Goal: Task Accomplishment & Management: Manage account settings

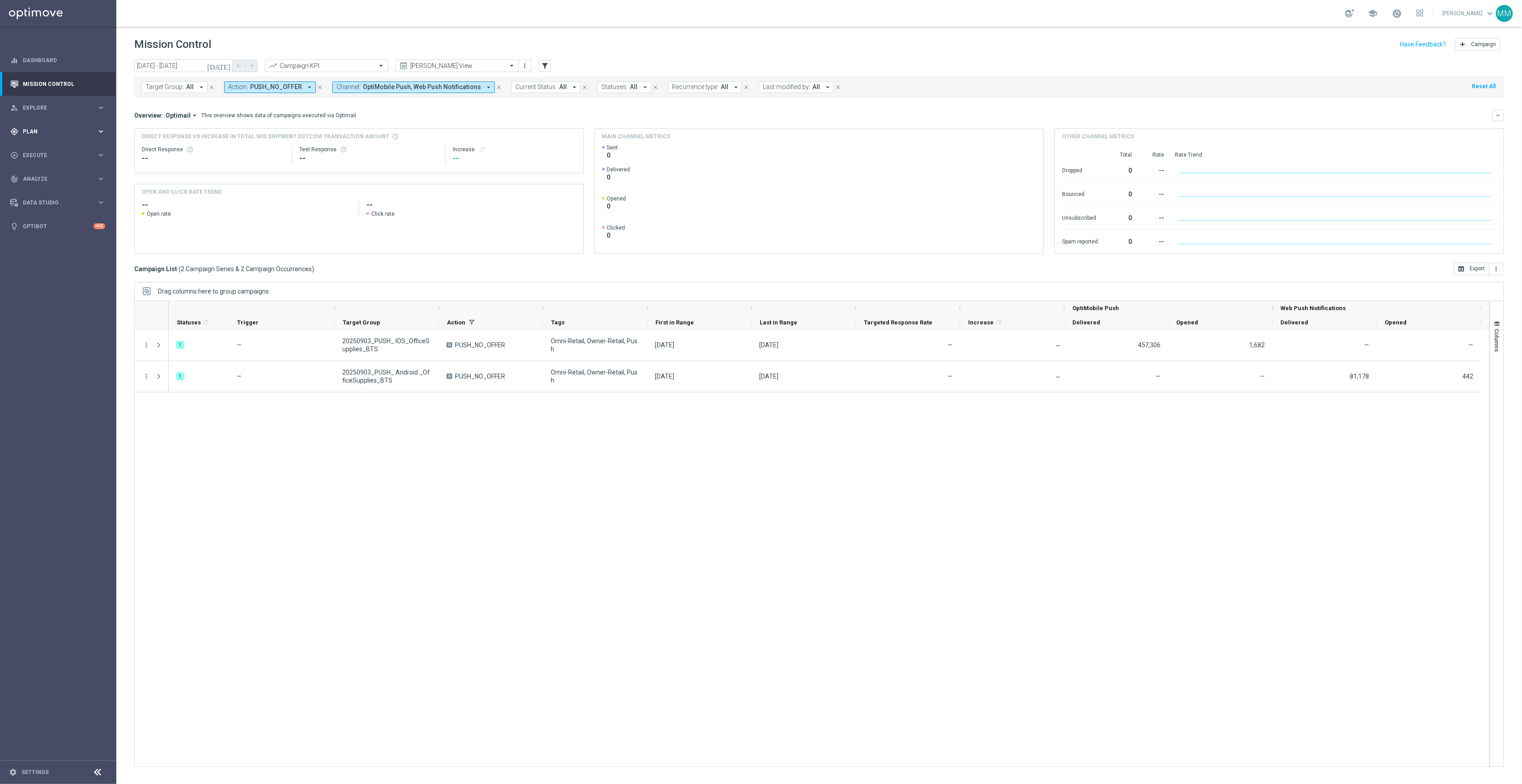
click at [84, 131] on span "Plan" at bounding box center [60, 131] width 74 height 5
click at [65, 174] on span "Templates" at bounding box center [56, 177] width 64 height 5
click at [54, 152] on link "Target Groups" at bounding box center [58, 150] width 70 height 7
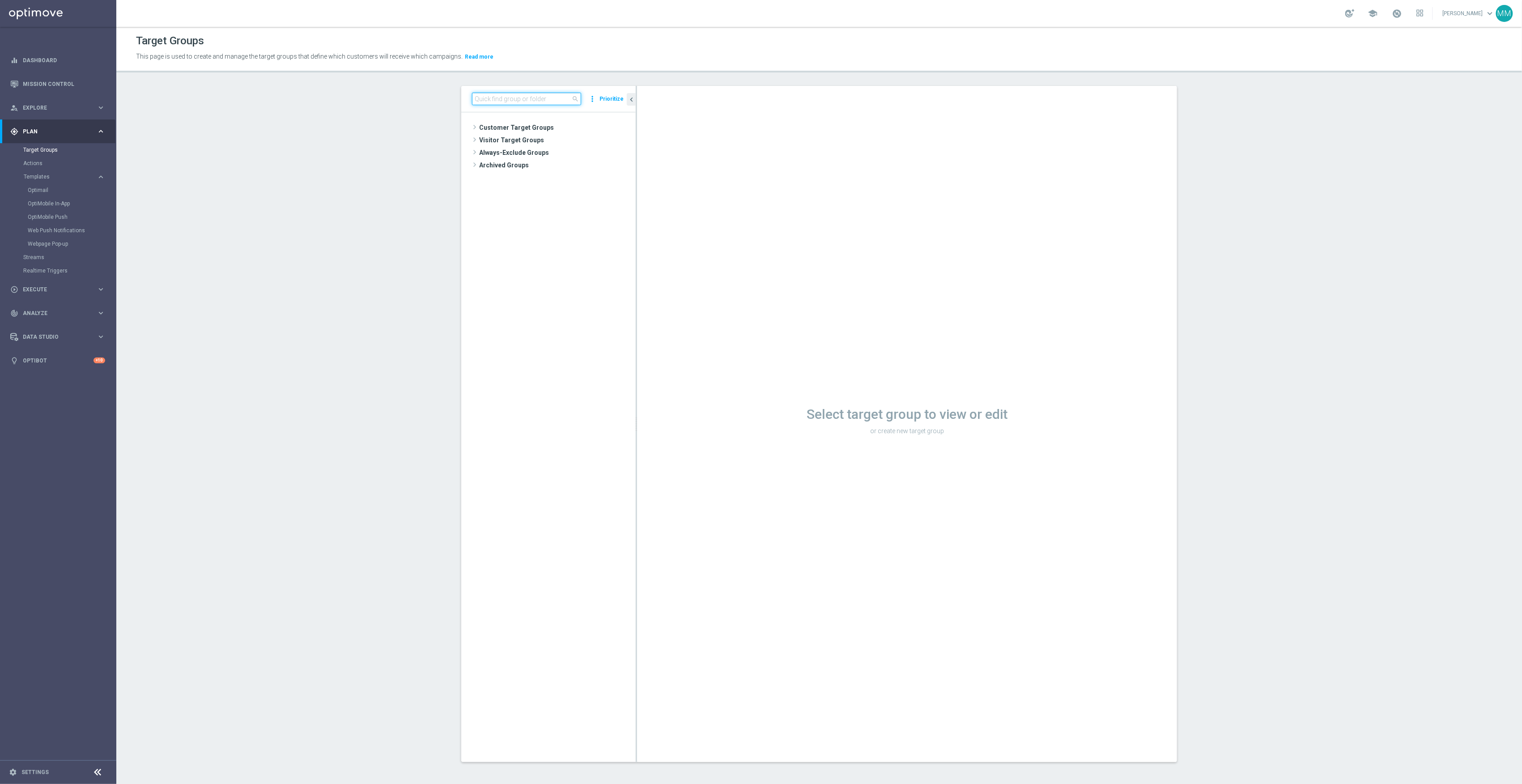
click at [527, 104] on input at bounding box center [526, 99] width 109 height 12
type input "airtag"
click at [583, 206] on span "20250904_PUSH_Android_Tech_AirTag" at bounding box center [565, 203] width 100 height 8
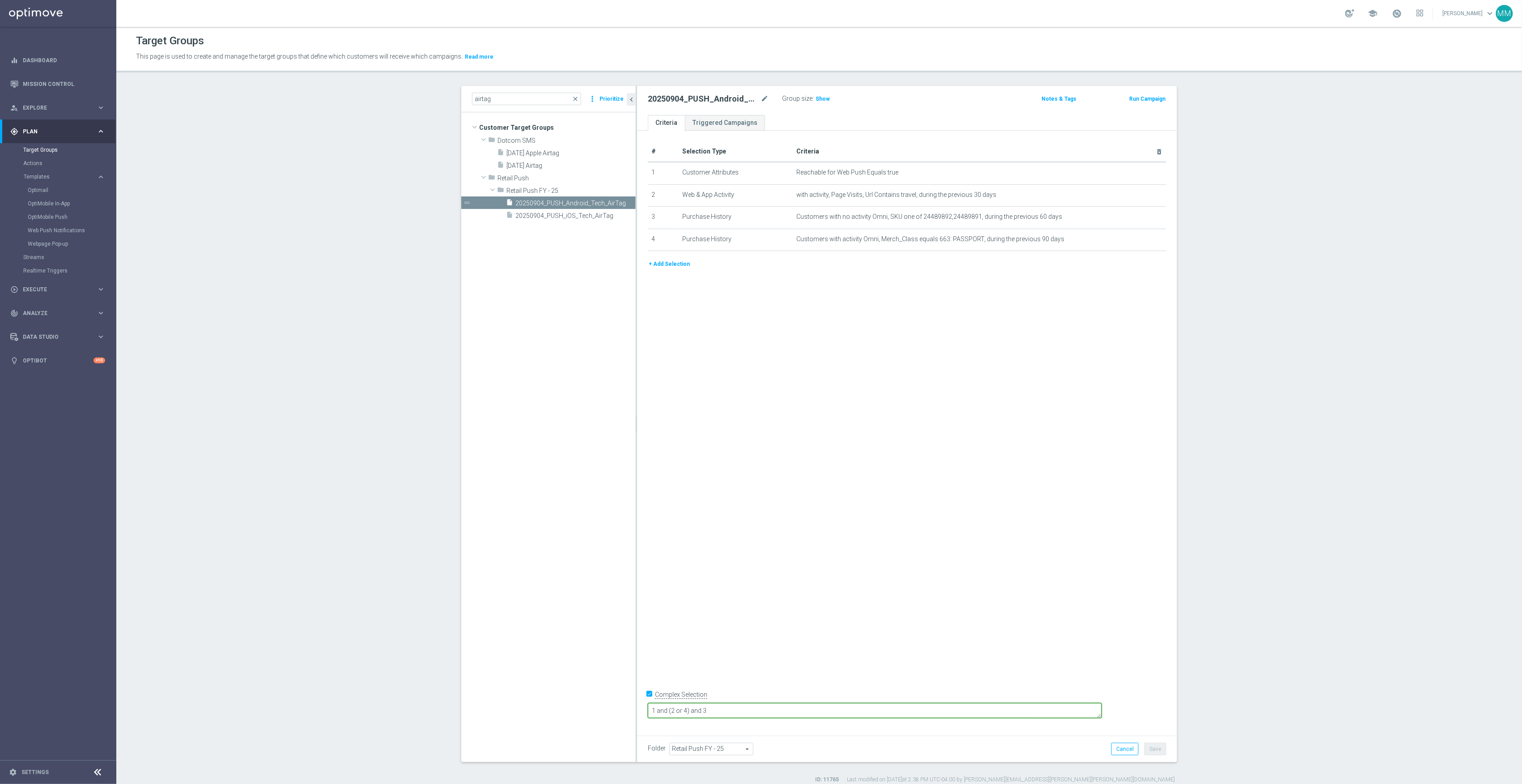
click at [736, 713] on textarea "1 and (2 or 4) and 3" at bounding box center [874, 711] width 454 height 16
click at [778, 708] on textarea "1 and (2 or 3or 4) and 3" at bounding box center [874, 711] width 454 height 16
click at [745, 710] on textarea "1 and (2 or 3or 4) and 3" at bounding box center [874, 711] width 454 height 16
type textarea "1 and (2 or 5 or 4) and 3"
click at [661, 263] on button "+ Add Selection" at bounding box center [669, 263] width 43 height 10
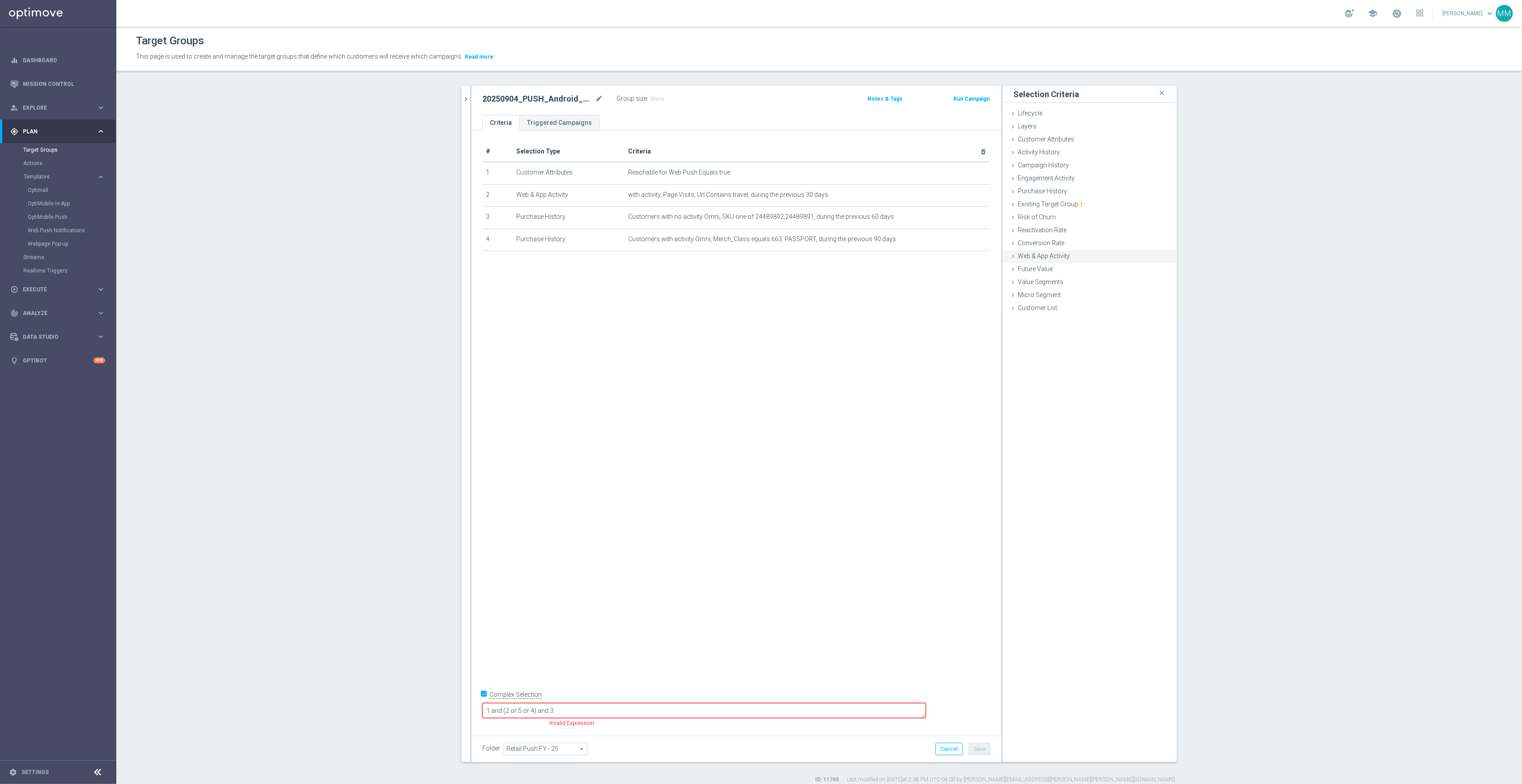
click at [1073, 262] on div "Web & App Activity done" at bounding box center [1090, 256] width 174 height 14
click at [1121, 315] on span "Any Activity" at bounding box center [1123, 311] width 80 height 12
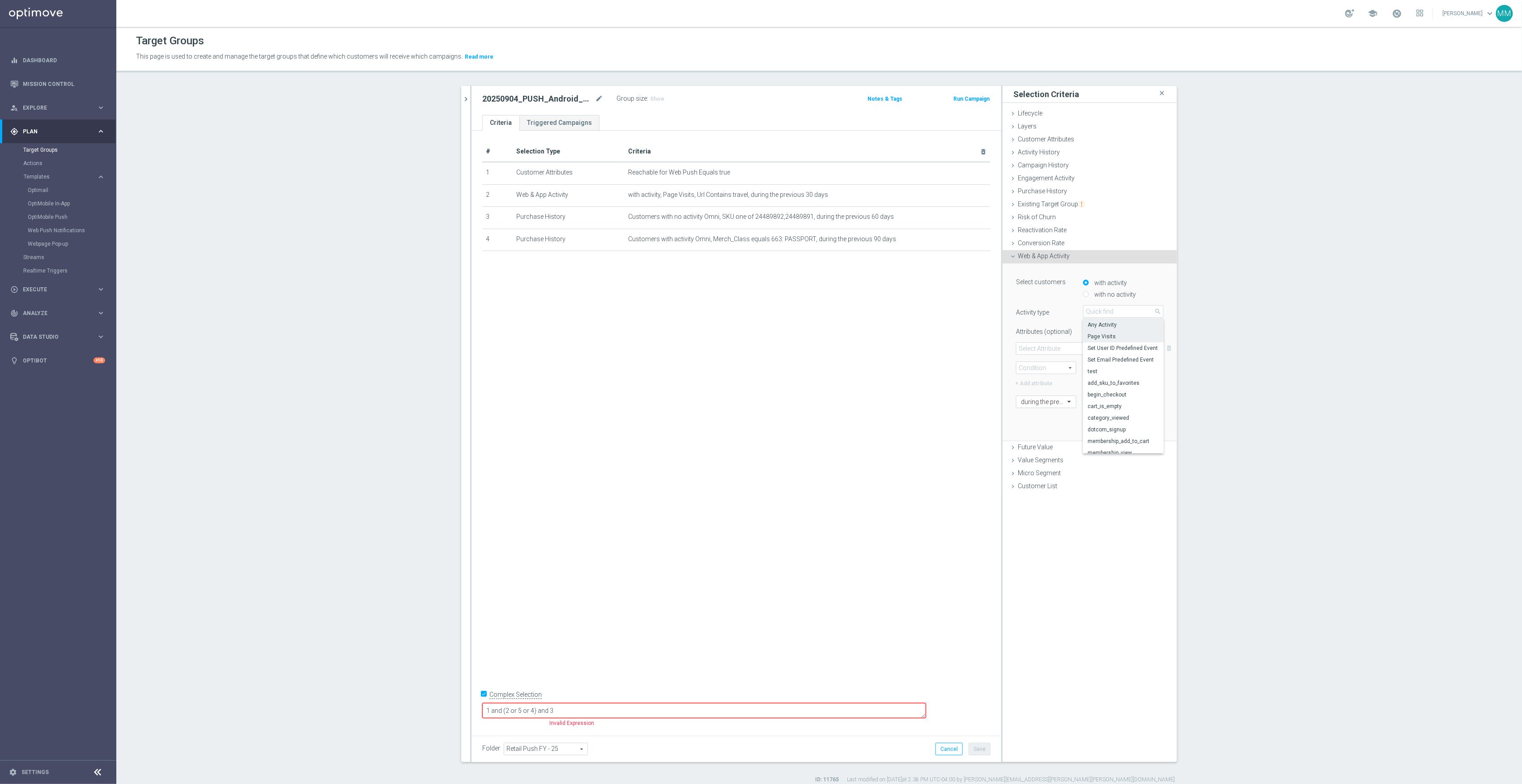
click at [1117, 338] on span "Page Visits" at bounding box center [1123, 336] width 71 height 7
type input "Page Visits"
click at [1086, 353] on span at bounding box center [1090, 349] width 147 height 12
click at [1062, 395] on span "Url" at bounding box center [1090, 396] width 138 height 7
type input "Url"
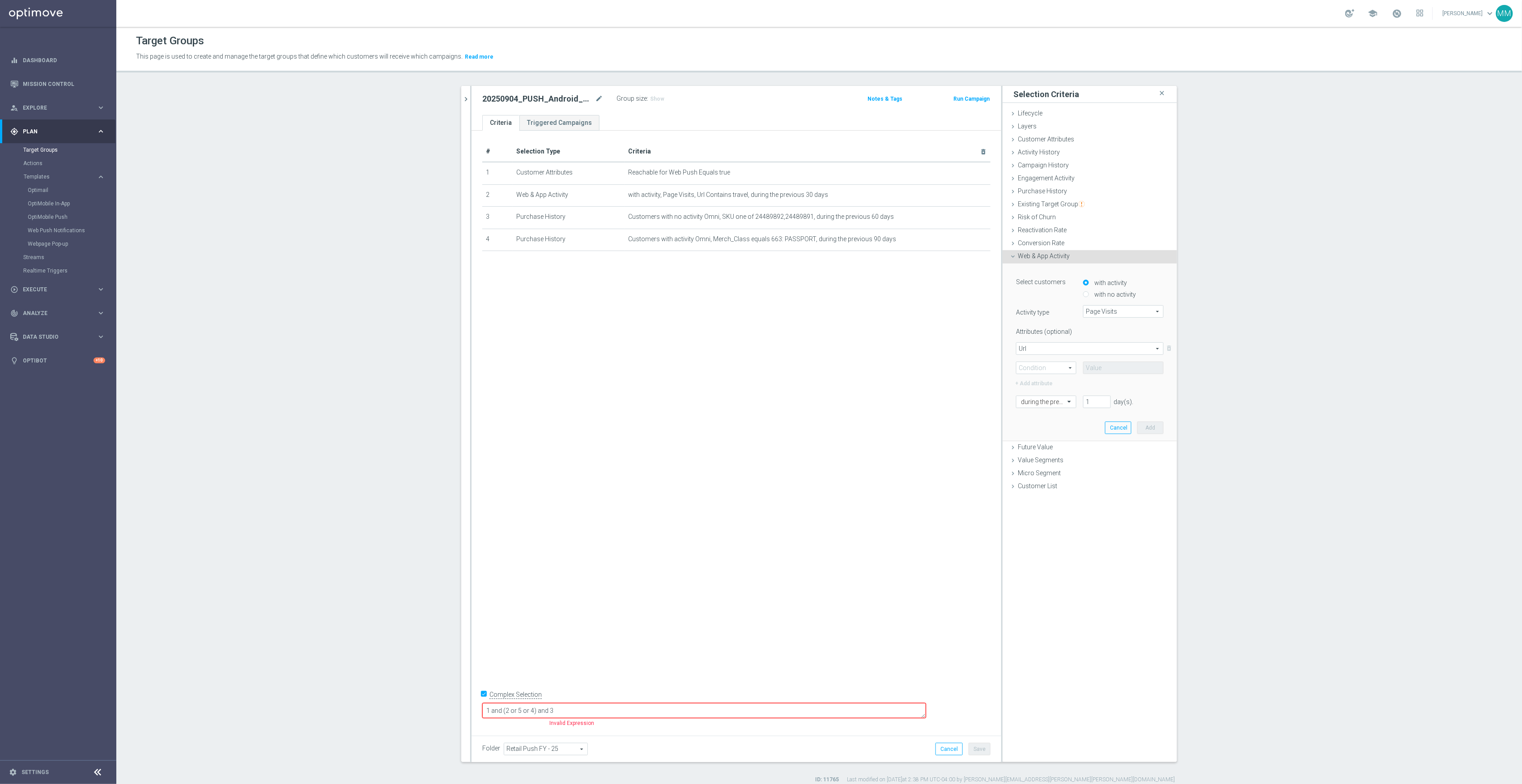
click at [1060, 367] on span at bounding box center [1046, 368] width 60 height 12
click at [1061, 450] on span "One of" at bounding box center [1046, 450] width 51 height 7
type input "One of"
click at [1098, 364] on input "text" at bounding box center [1123, 367] width 80 height 12
paste input "cat_DP353685"
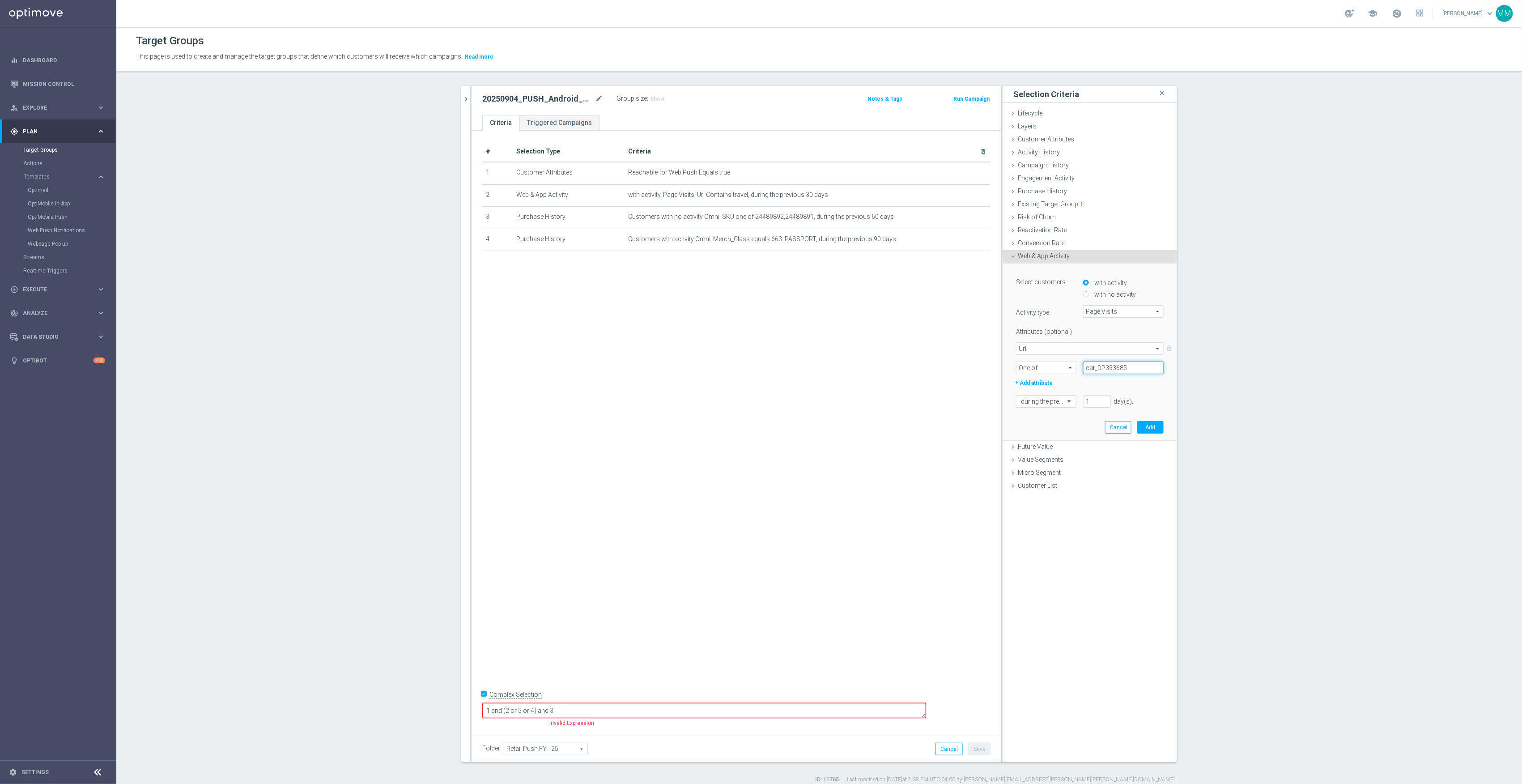
type input "cat_DP353685"
drag, startPoint x: 1097, startPoint y: 398, endPoint x: 1071, endPoint y: 397, distance: 26.0
type input "4"
click at [1083, 397] on input "4" at bounding box center [1097, 401] width 28 height 12
type input "30"
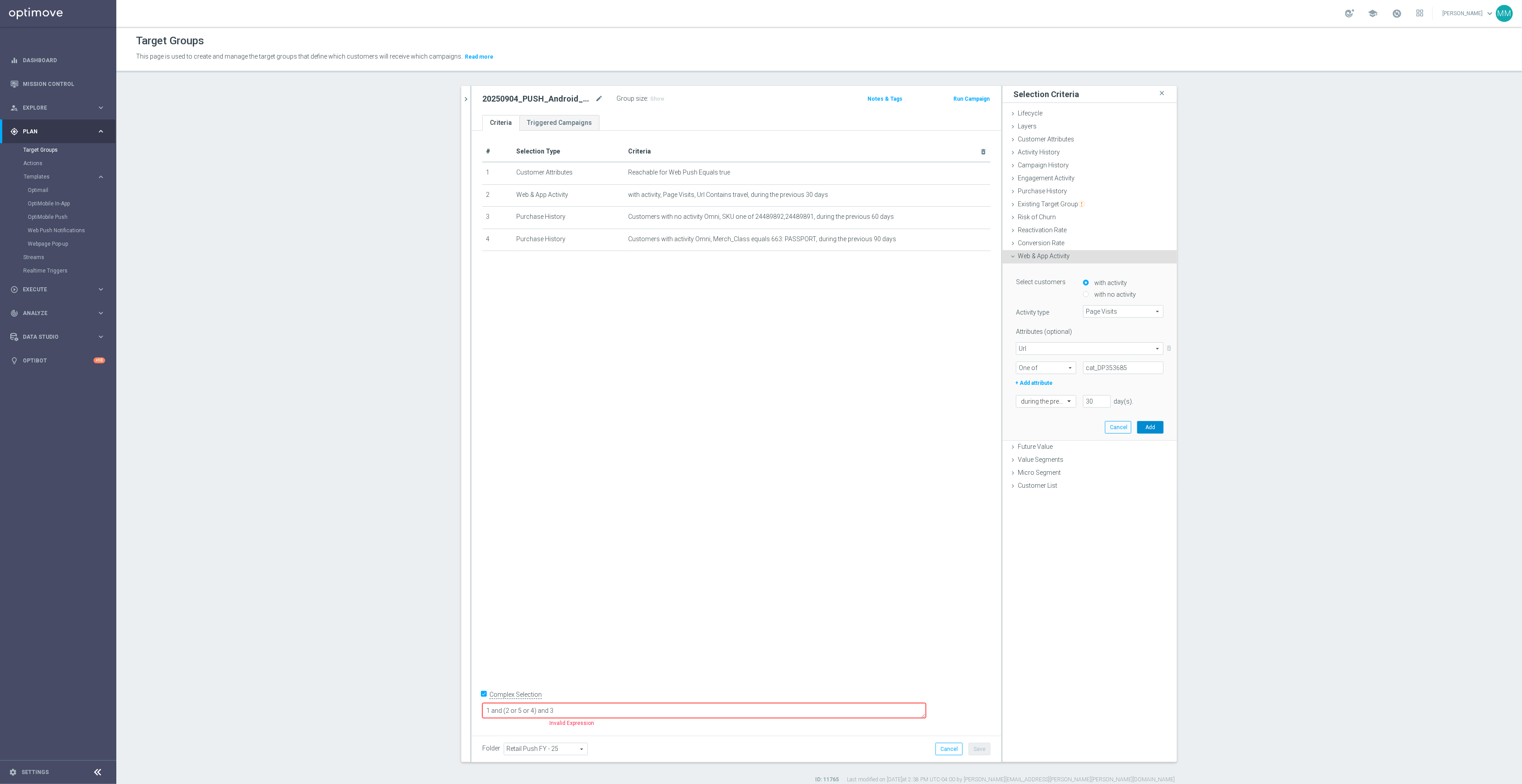
click at [1152, 423] on button "Add" at bounding box center [1150, 427] width 27 height 12
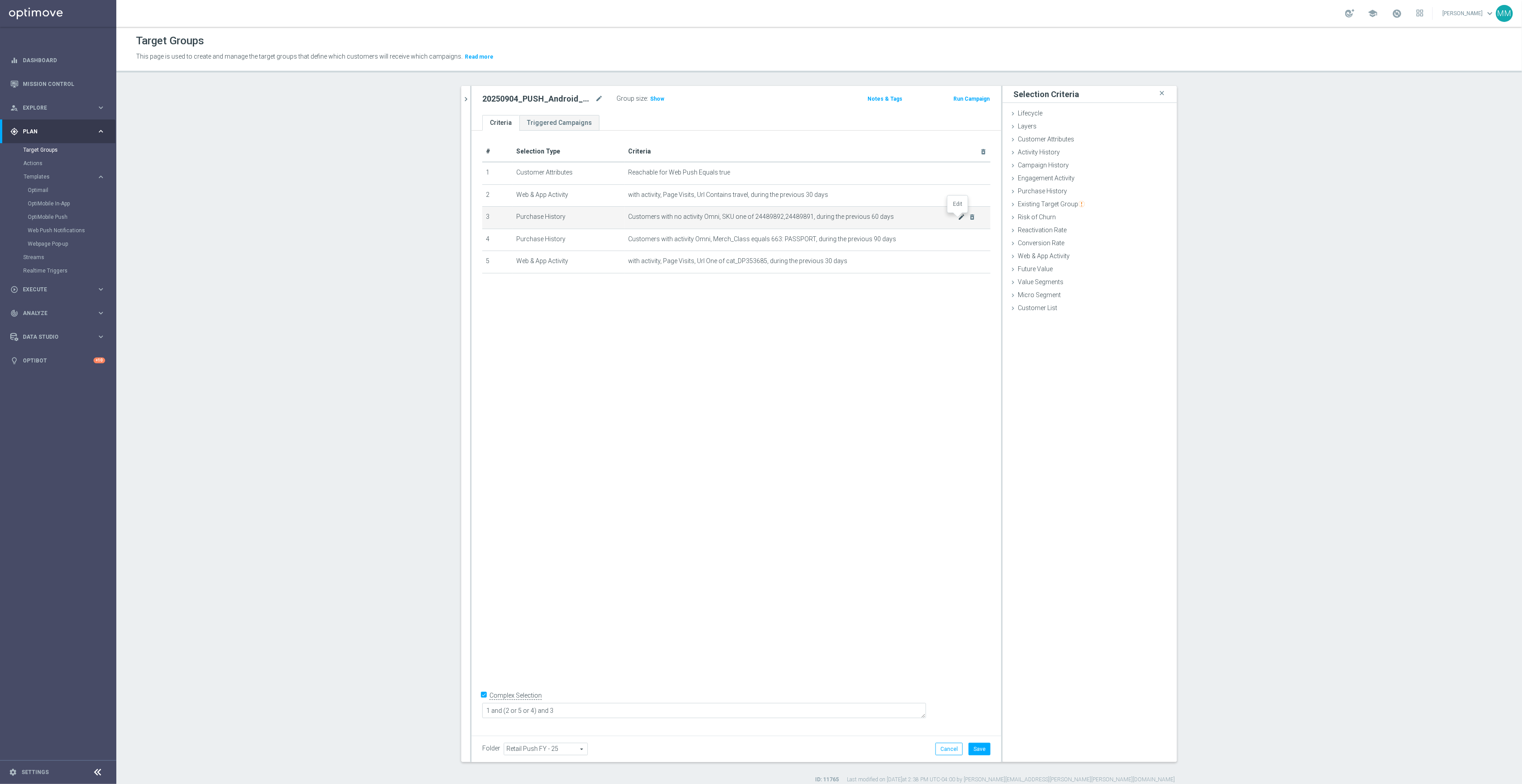
click at [958, 219] on icon "mode_edit" at bounding box center [962, 217] width 7 height 7
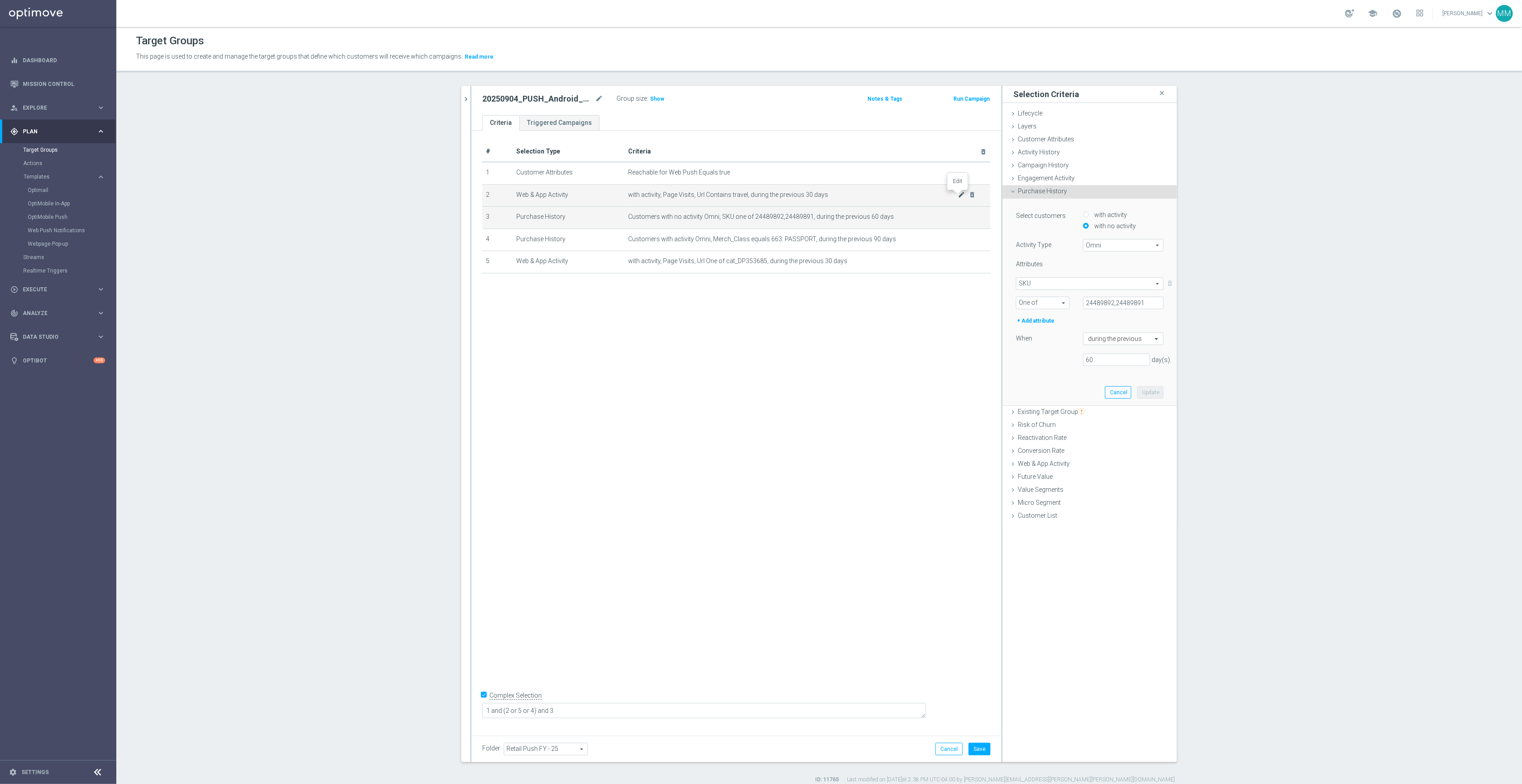
click at [958, 198] on icon "mode_edit" at bounding box center [962, 194] width 7 height 7
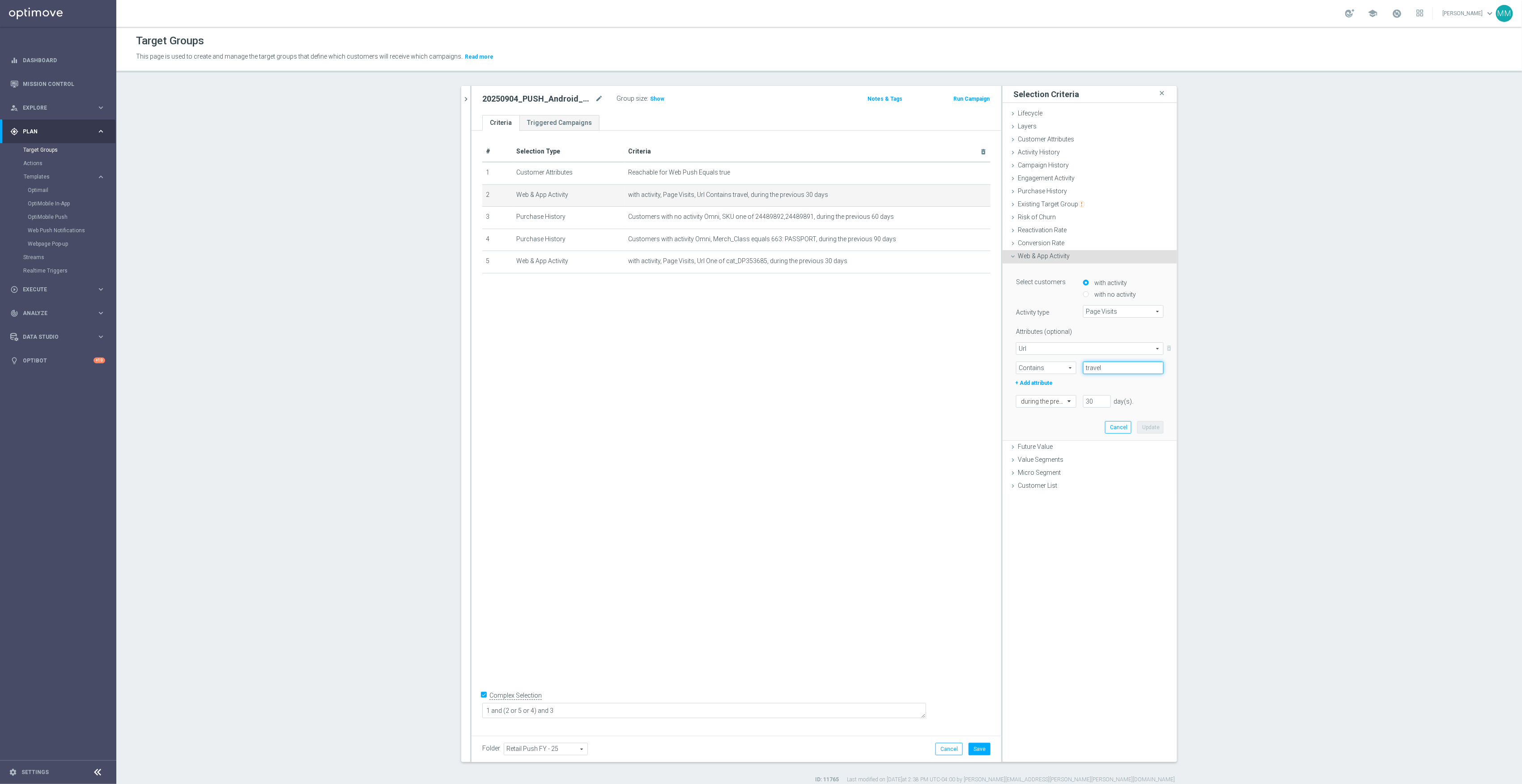
drag, startPoint x: 1110, startPoint y: 367, endPoint x: 1068, endPoint y: 359, distance: 42.8
click at [1068, 359] on div "Url Url arrow_drop_down search delete_forever Contains Contains arrow_drop_down…" at bounding box center [1090, 358] width 148 height 32
paste input "staples-travel-hub"
type input "staples-travel-hub"
click at [1151, 426] on button "Update" at bounding box center [1150, 427] width 27 height 12
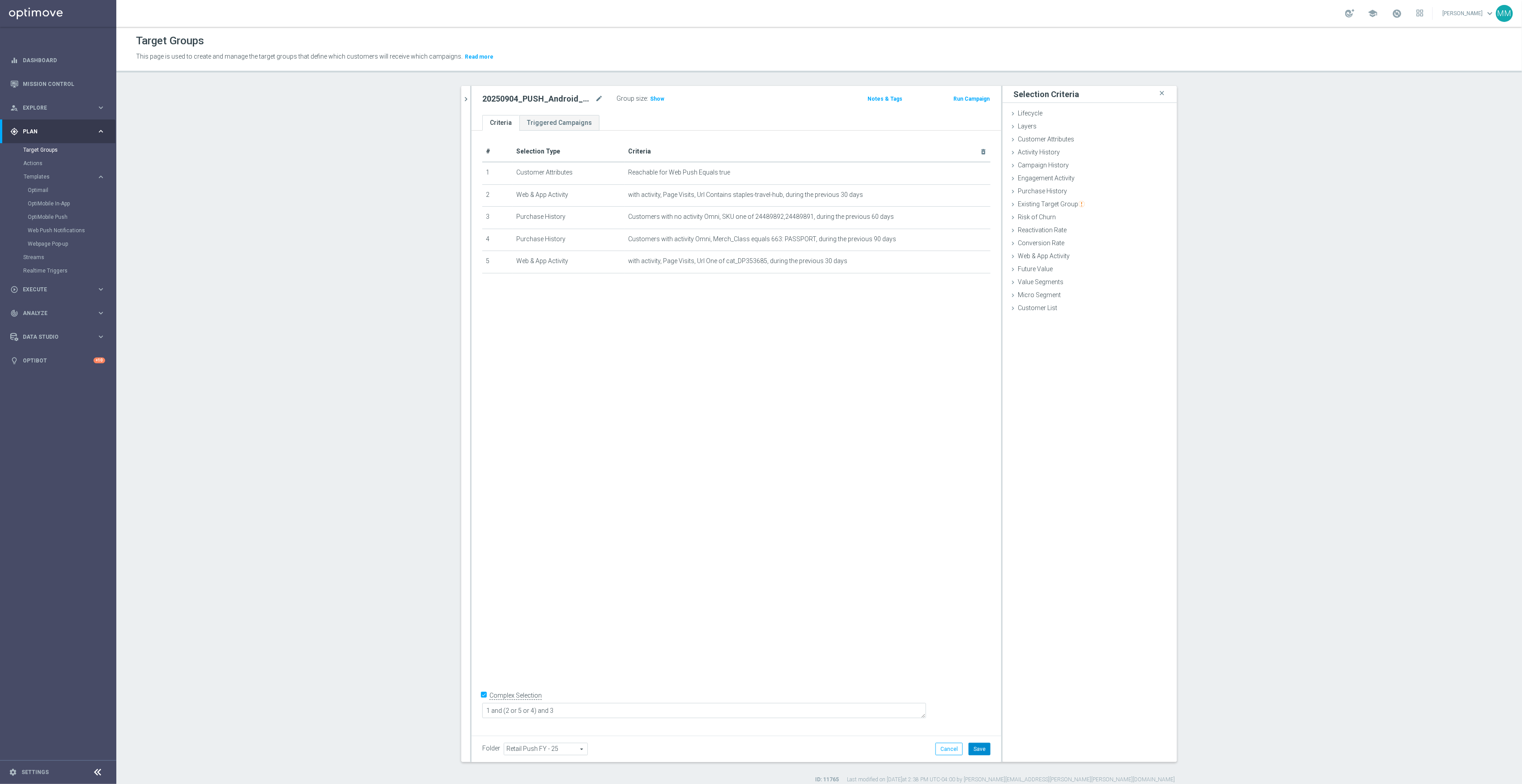
click at [978, 748] on button "Save" at bounding box center [979, 749] width 22 height 12
click at [654, 99] on span "Show" at bounding box center [657, 99] width 14 height 6
click at [958, 196] on icon "mode_edit" at bounding box center [962, 194] width 7 height 7
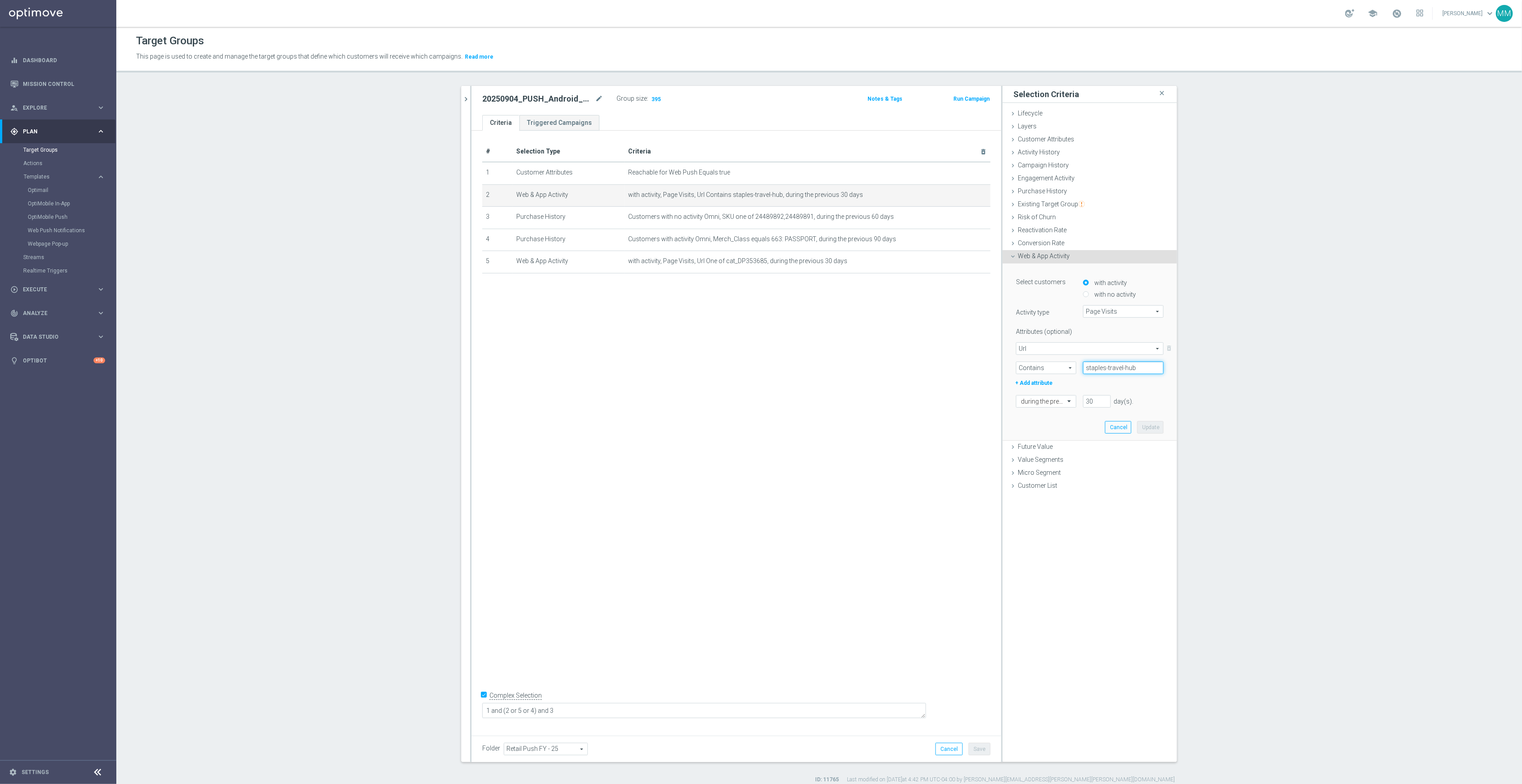
drag, startPoint x: 1133, startPoint y: 371, endPoint x: 1124, endPoint y: 370, distance: 9.1
click at [1133, 371] on input "staples-travel-hub" at bounding box center [1123, 367] width 80 height 12
drag, startPoint x: 1133, startPoint y: 367, endPoint x: 1016, endPoint y: 362, distance: 117.1
click at [1016, 362] on div "Contains Contains arrow_drop_down search staples-travel-hub" at bounding box center [1090, 367] width 161 height 12
click at [1023, 362] on span "Contains" at bounding box center [1046, 368] width 60 height 12
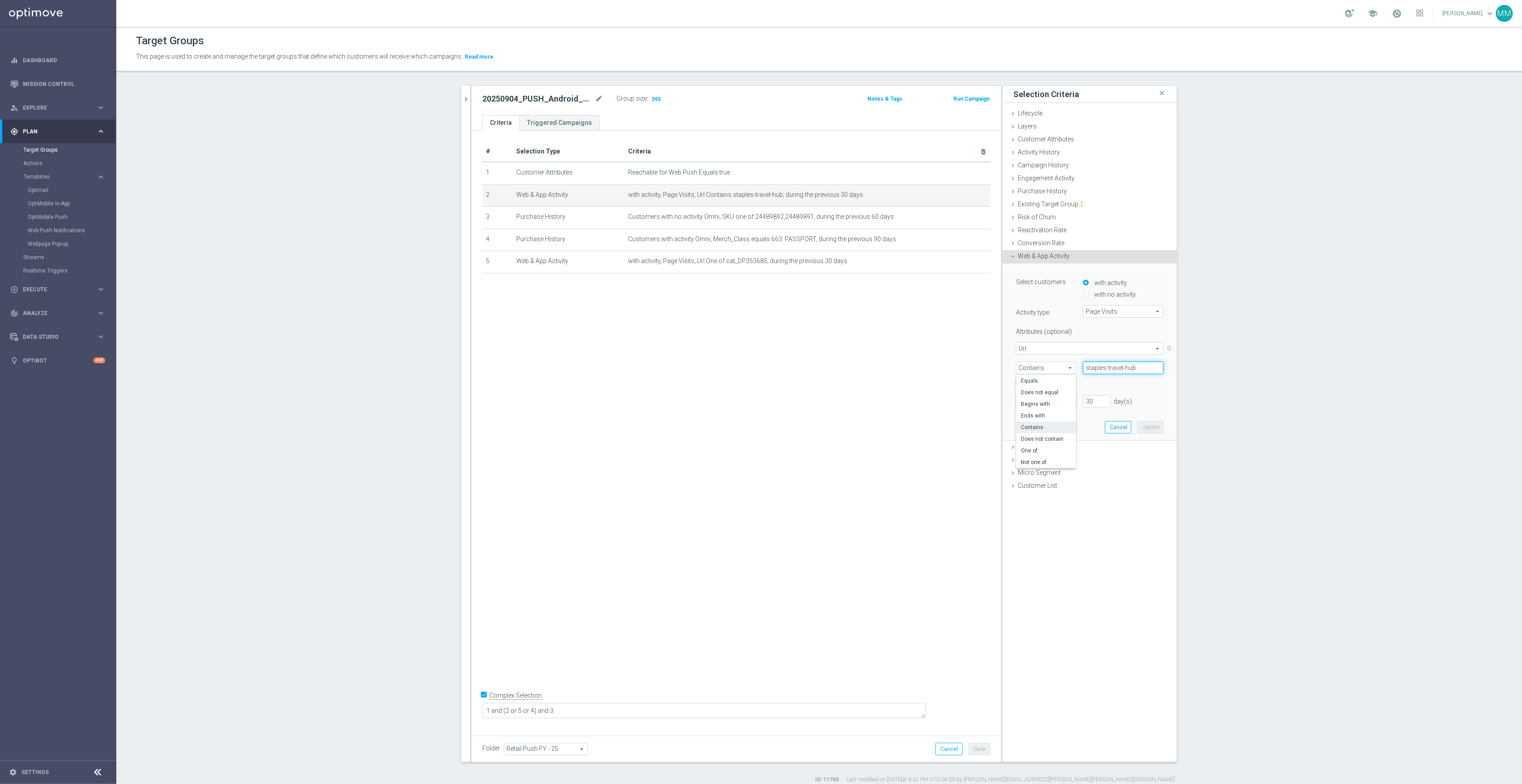
click at [1134, 367] on input "staples-travel-hub" at bounding box center [1123, 367] width 80 height 12
drag, startPoint x: 1148, startPoint y: 369, endPoint x: 1056, endPoint y: 364, distance: 92.1
click at [1056, 364] on div "Contains Contains arrow_drop_down search staples-travel-hub" at bounding box center [1090, 367] width 161 height 12
type input "travel"
click at [1148, 423] on button "Update" at bounding box center [1150, 427] width 27 height 12
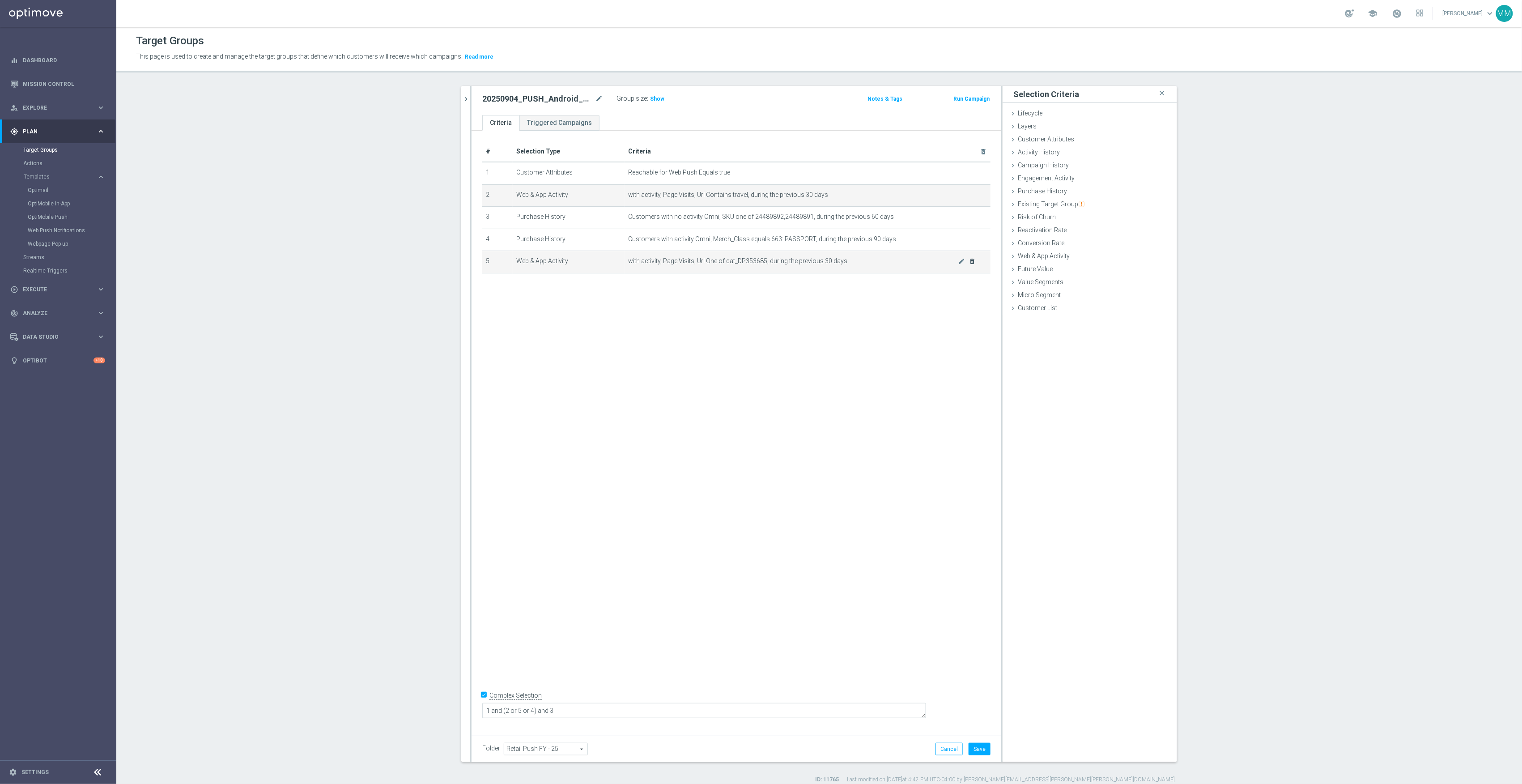
click at [969, 265] on icon "delete_forever" at bounding box center [973, 261] width 7 height 7
click at [591, 703] on textarea "1 and (2 or 5 or 4) and 3" at bounding box center [704, 711] width 444 height 16
drag, startPoint x: 588, startPoint y: 708, endPoint x: 577, endPoint y: 708, distance: 11.0
click at [577, 708] on textarea "1 and (2 or 5 or 4) and 3" at bounding box center [704, 711] width 444 height 16
click at [818, 607] on div "# Selection Type Criteria delete_forever 1 Customer Attributes Reachable for We…" at bounding box center [736, 430] width 530 height 598
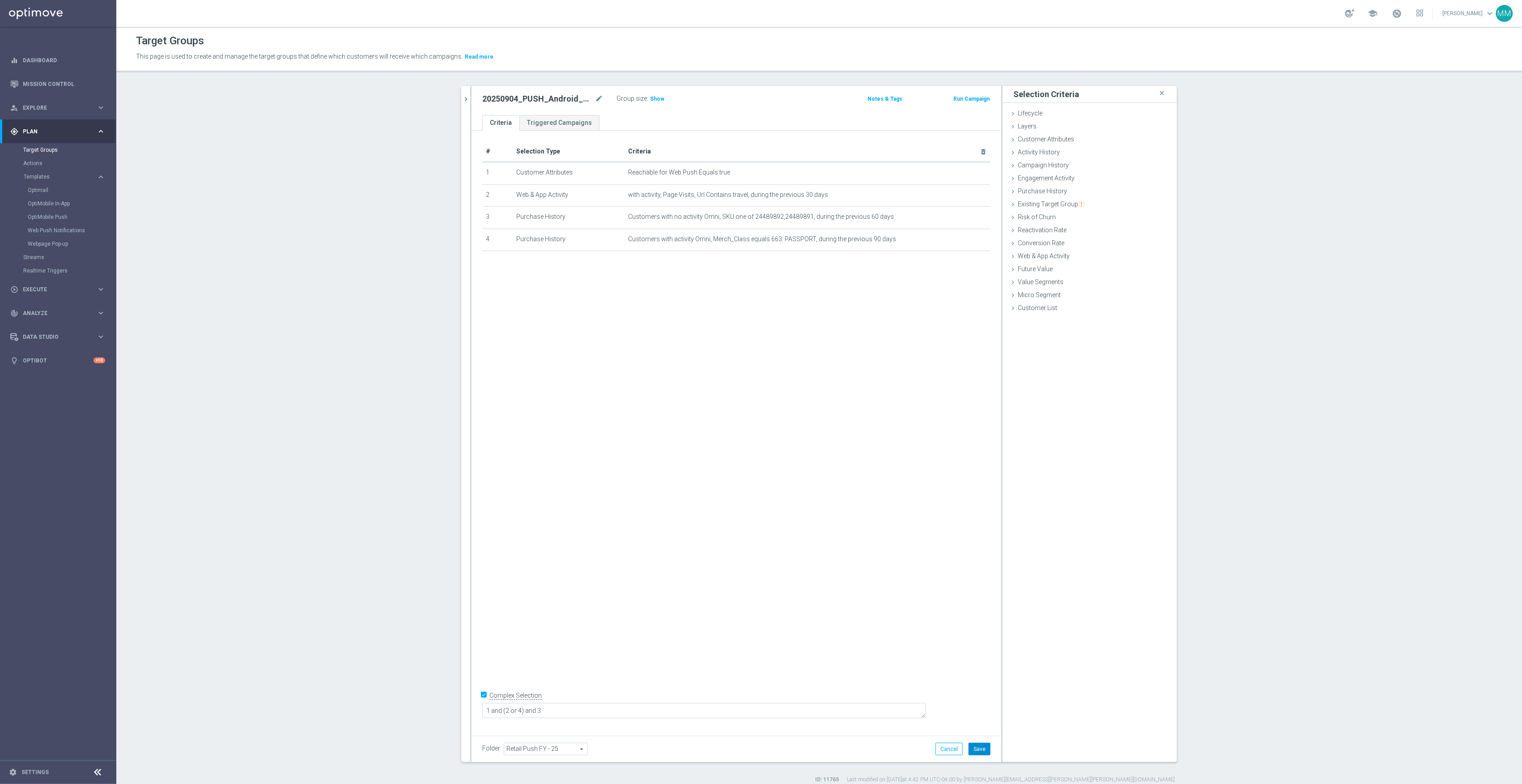
click at [978, 745] on button "Save" at bounding box center [979, 749] width 22 height 12
click at [650, 99] on span "Show" at bounding box center [657, 99] width 14 height 6
click at [568, 711] on textarea "1 and (2 or 4) and 3" at bounding box center [704, 711] width 444 height 16
type textarea "1 and (2 and 5 or 4) and 3"
click at [1070, 254] on div "Web & App Activity done selection updated" at bounding box center [1090, 256] width 174 height 14
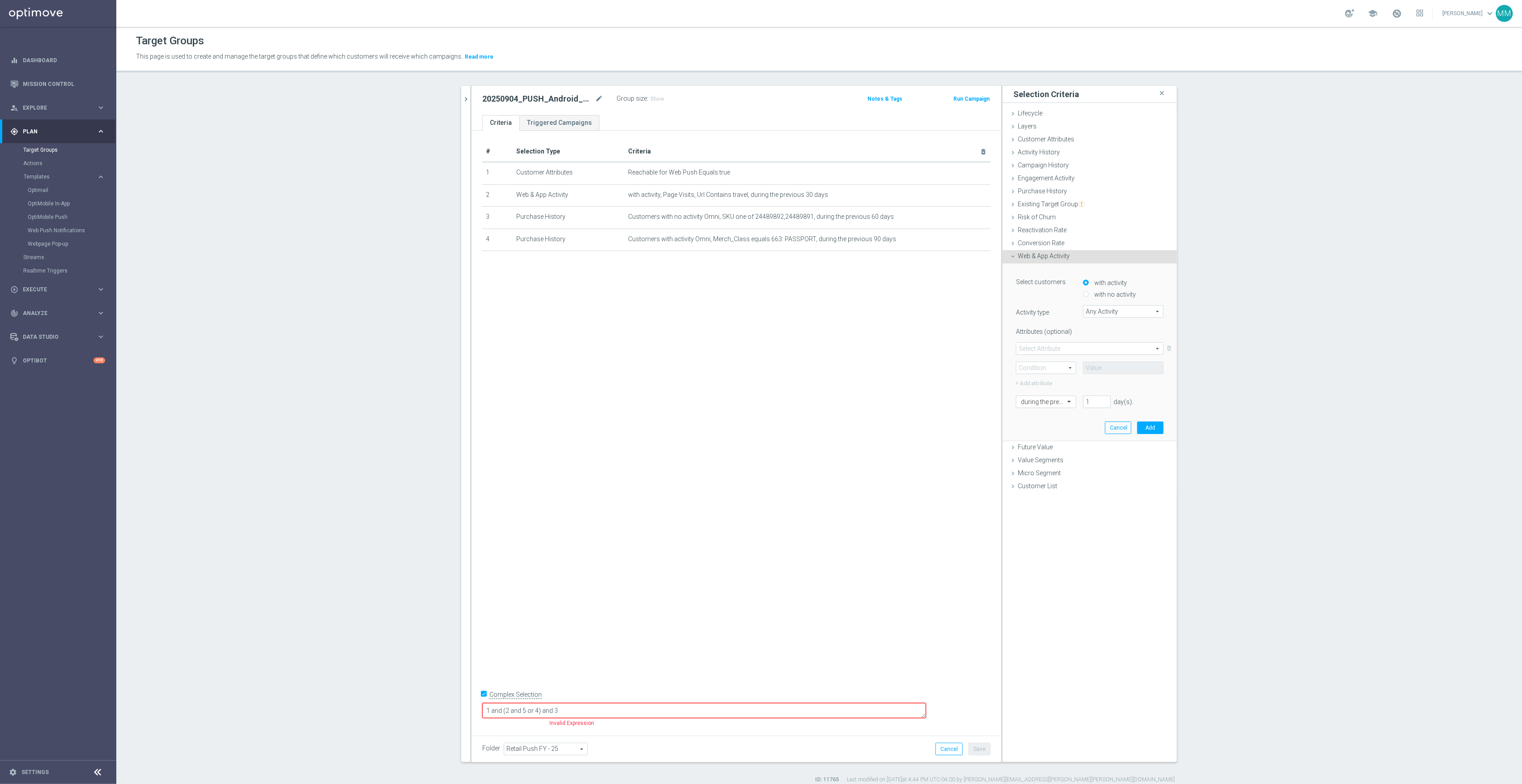
click at [1104, 314] on span "Any Activity" at bounding box center [1123, 311] width 80 height 12
click at [1105, 331] on label "Page Visits" at bounding box center [1123, 337] width 80 height 12
type input "Page Visits"
click at [1067, 349] on span at bounding box center [1090, 349] width 147 height 12
click at [1039, 393] on span "Url" at bounding box center [1090, 396] width 138 height 7
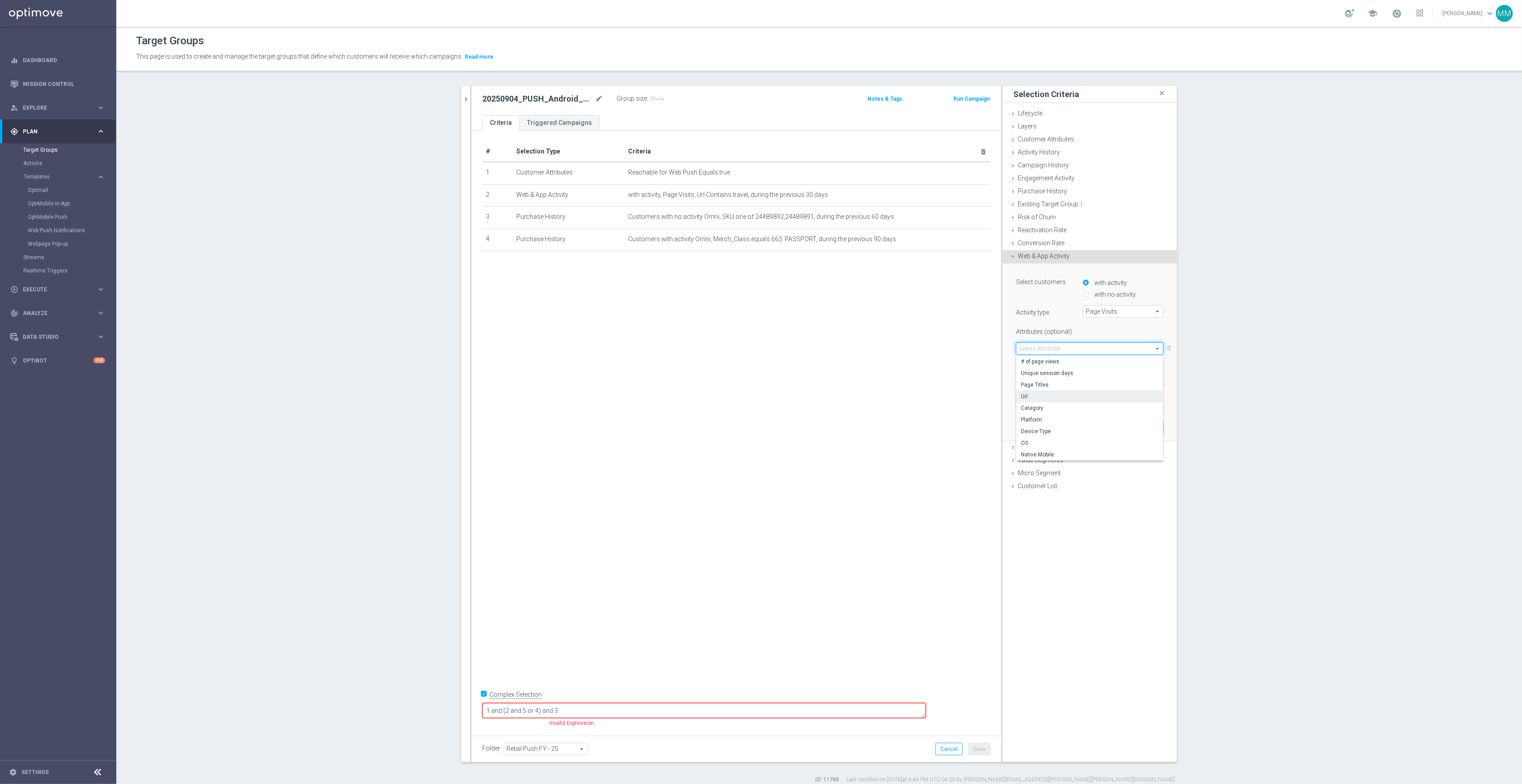
type input "Url"
click at [1066, 369] on span at bounding box center [1046, 368] width 60 height 12
click at [1044, 427] on span "Contains" at bounding box center [1046, 427] width 51 height 7
type input "Contains"
click at [1097, 366] on input "text" at bounding box center [1123, 367] width 80 height 12
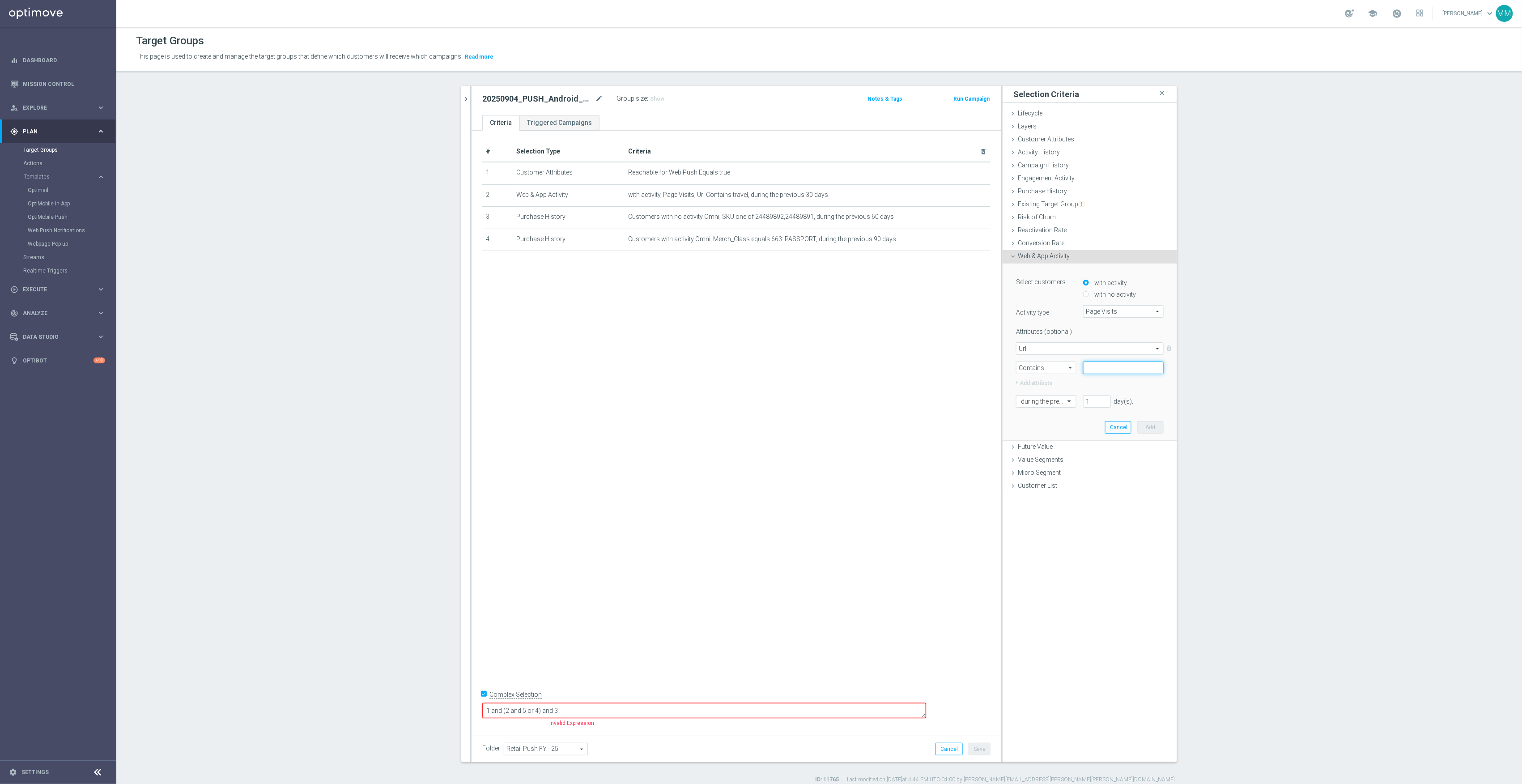
paste input "staples-travel-hub"
type input "staples-travel-hub"
drag, startPoint x: 1097, startPoint y: 401, endPoint x: 1090, endPoint y: 402, distance: 7.1
click at [1090, 402] on input "1" at bounding box center [1097, 401] width 28 height 12
type input "30"
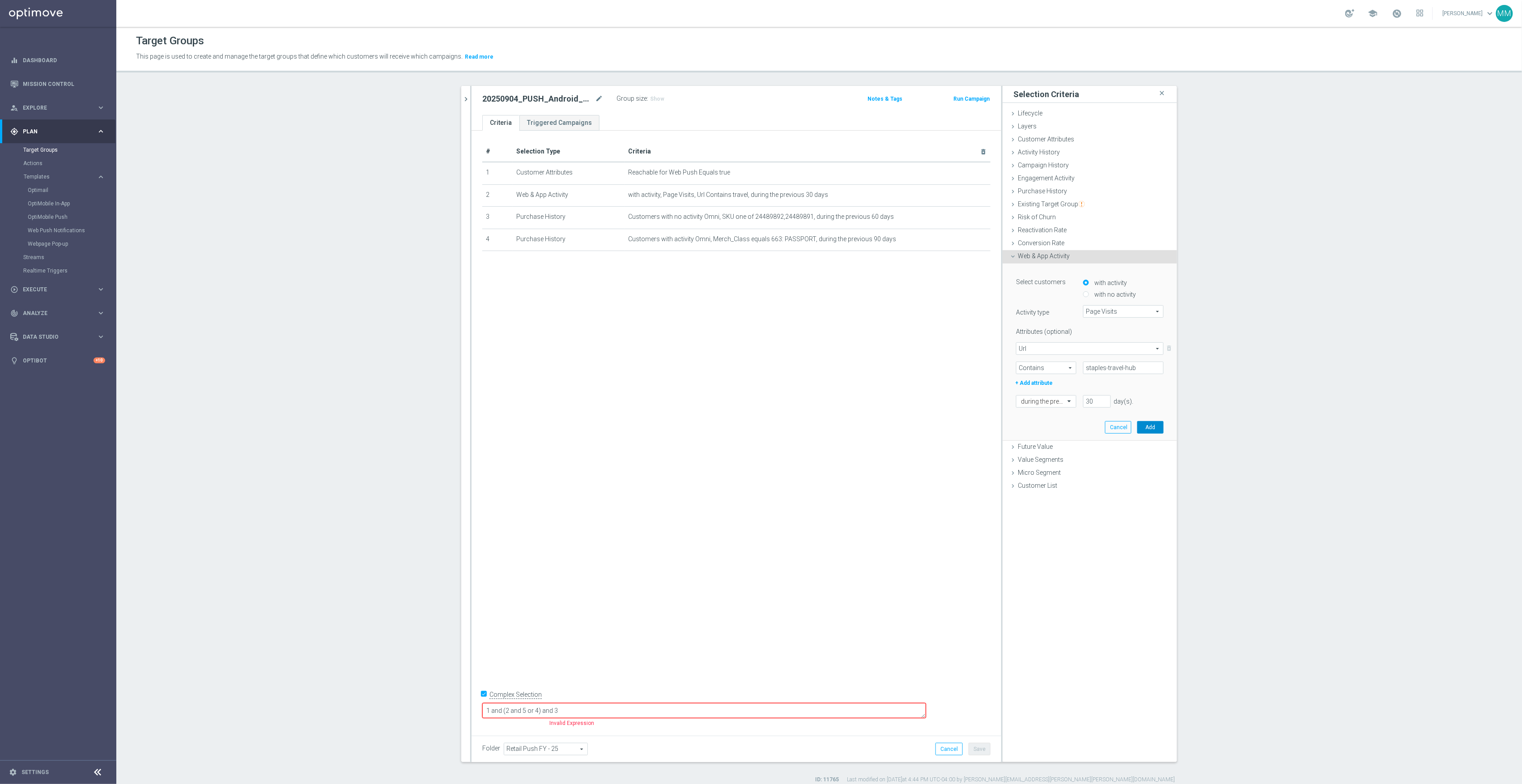
click at [1155, 425] on button "Add" at bounding box center [1150, 427] width 27 height 12
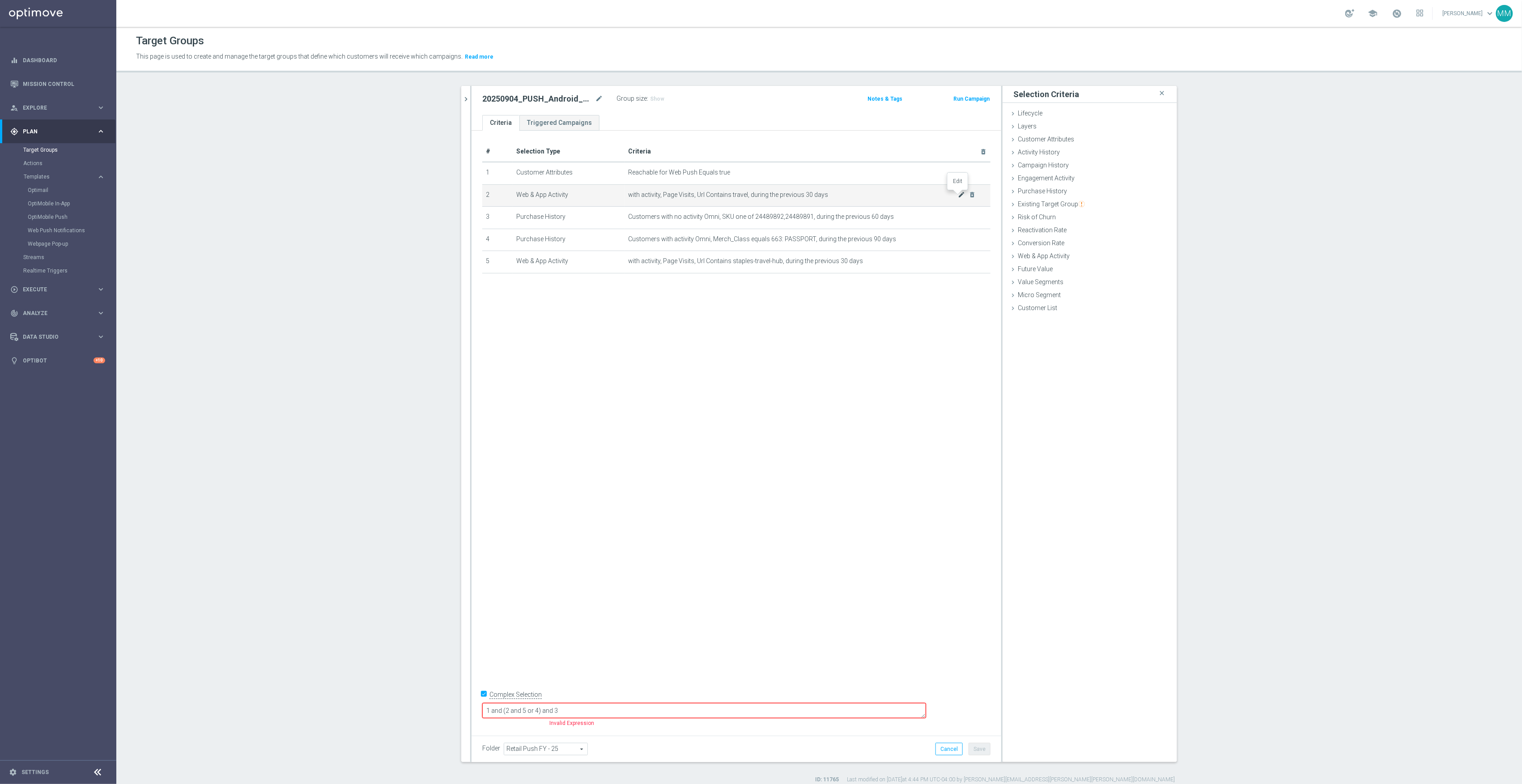
click at [958, 197] on icon "mode_edit" at bounding box center [962, 194] width 7 height 7
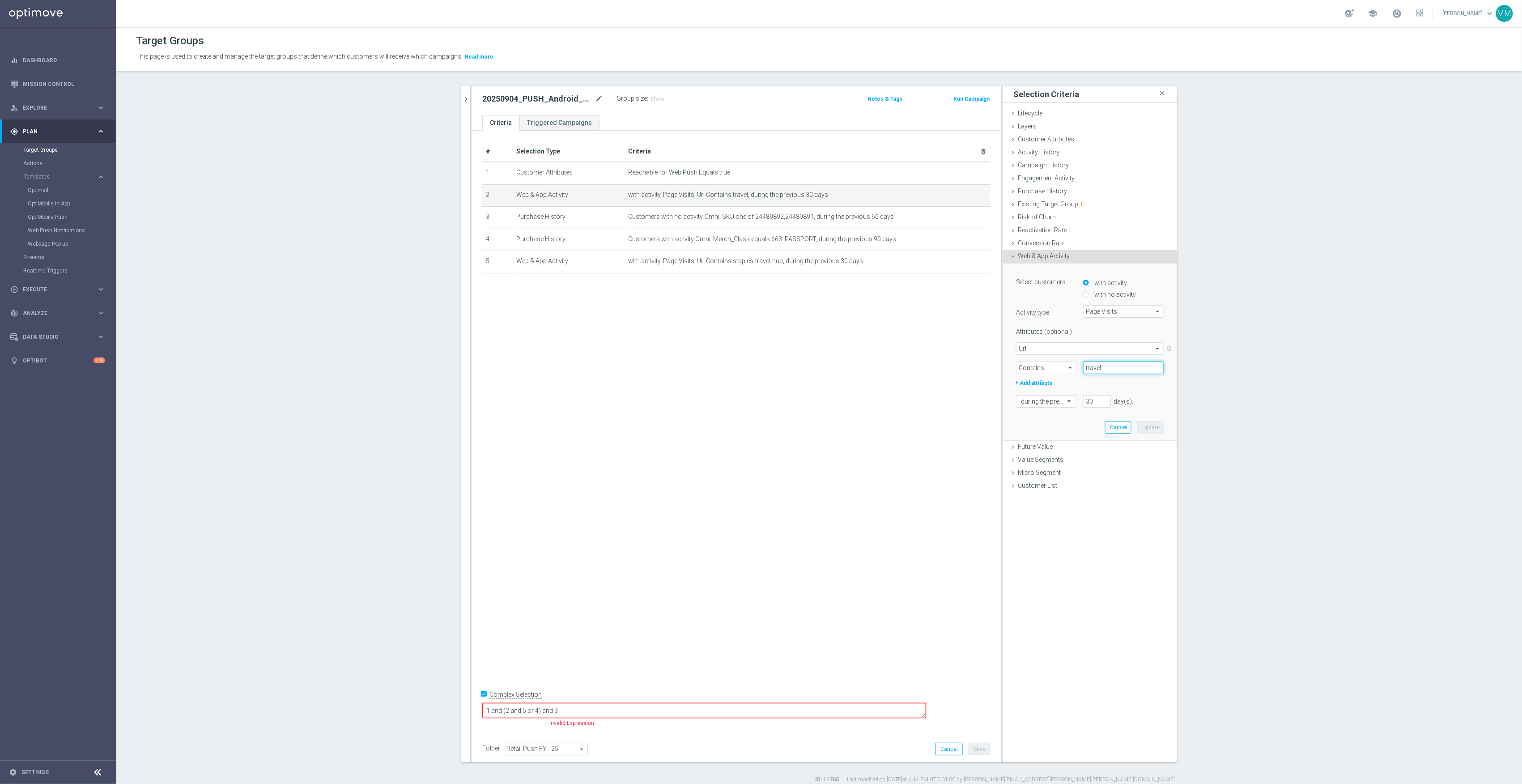
drag, startPoint x: 1103, startPoint y: 366, endPoint x: 1065, endPoint y: 369, distance: 38.1
click at [1065, 369] on div "Contains Contains arrow_drop_down search travel" at bounding box center [1090, 367] width 161 height 12
paste input "cat_DP353685"
type input "cat_DP353685"
click at [1146, 428] on button "Update" at bounding box center [1150, 427] width 27 height 12
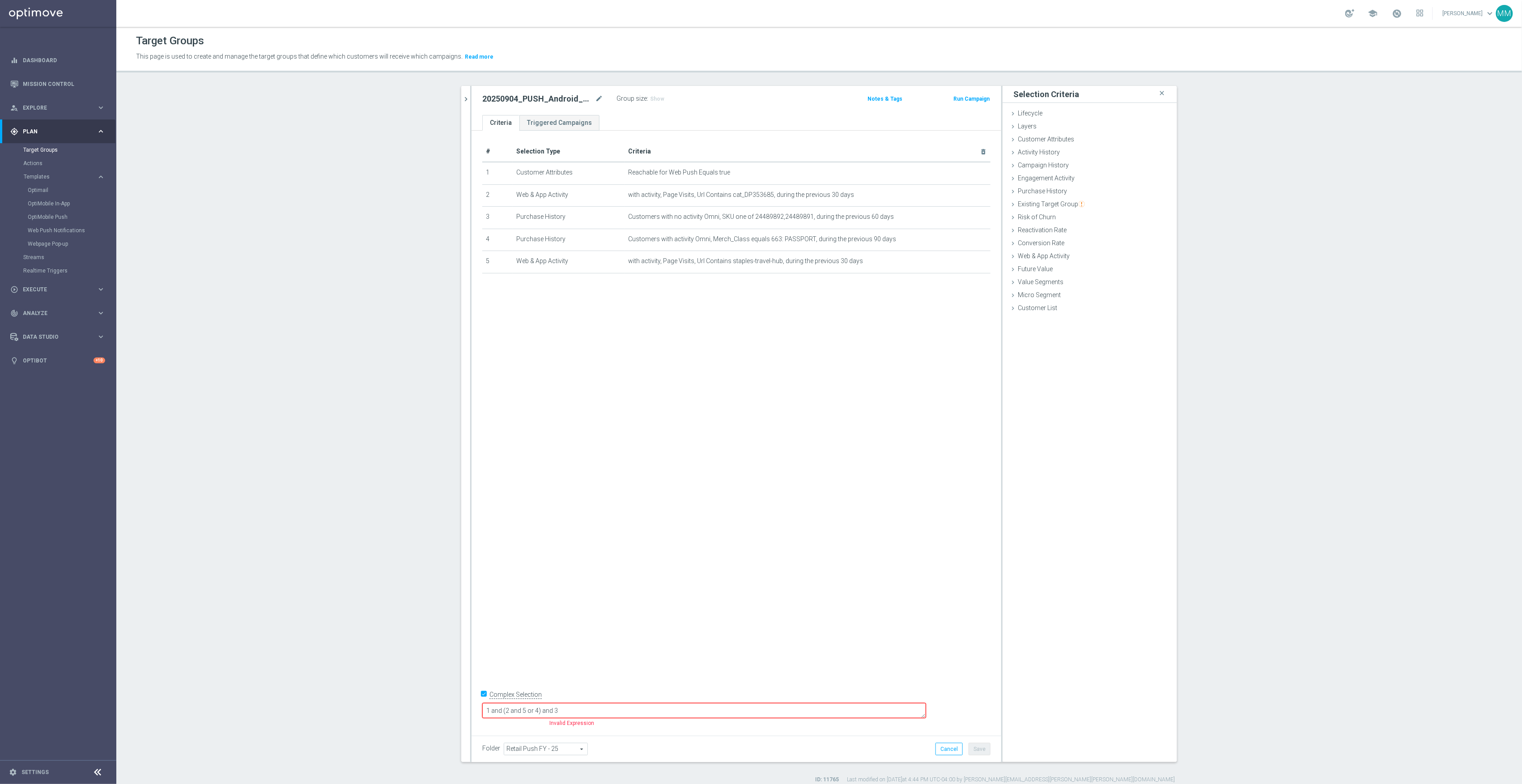
click at [677, 710] on textarea "1 and (2 and 5 or 4) and 3" at bounding box center [704, 711] width 444 height 16
click at [565, 710] on textarea "1 and (2 and 5 or 4) and 3" at bounding box center [704, 711] width 444 height 16
click at [587, 709] on textarea "1 and (2 and 5 or 4) and 3" at bounding box center [704, 711] width 444 height 16
click at [566, 710] on textarea "1 and (2 and 5) or 4) and 3" at bounding box center [704, 711] width 444 height 16
type textarea "1 and ((2 and 5) or 4) and 3"
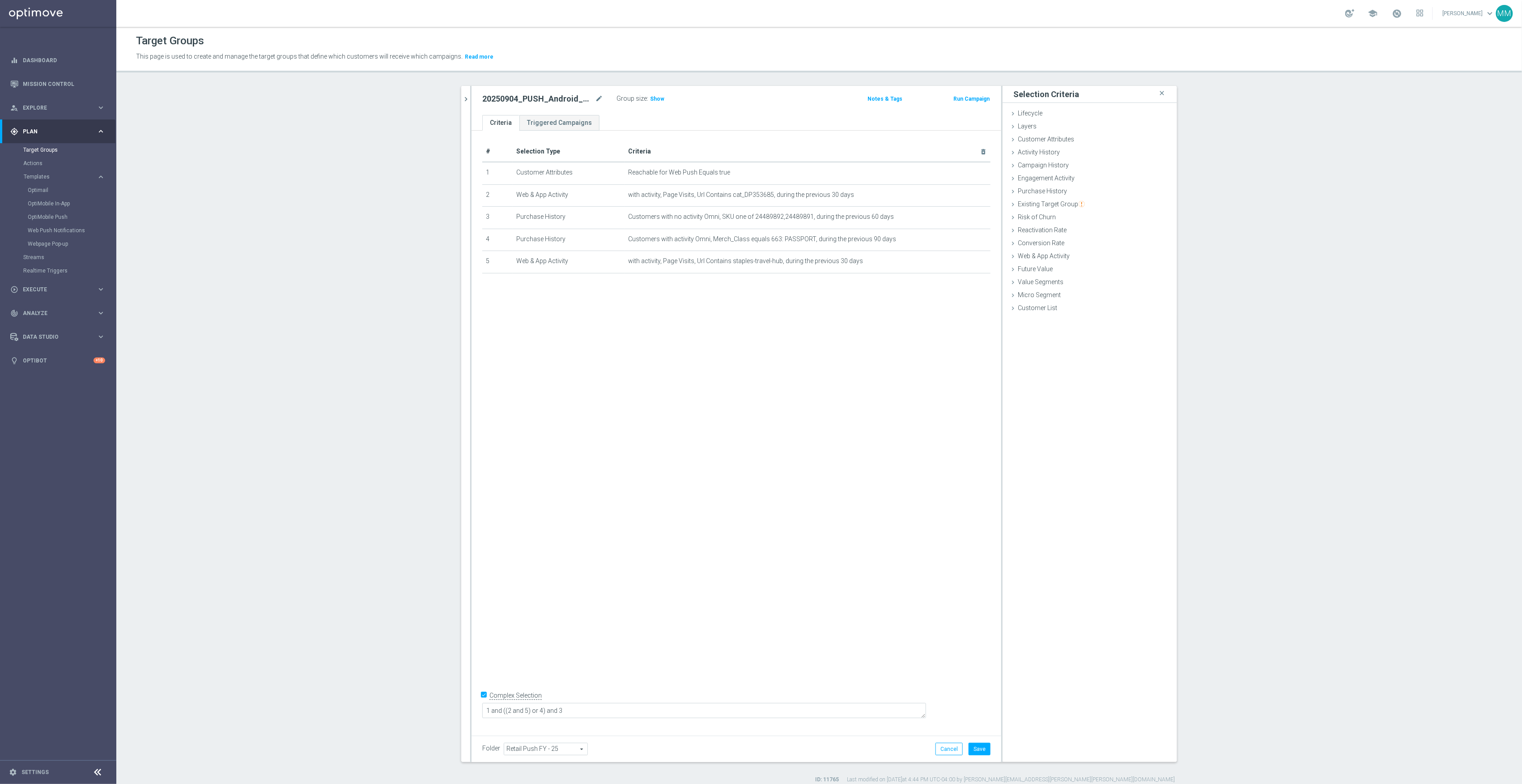
click at [695, 561] on div "# Selection Type Criteria delete_forever 1 Customer Attributes Reachable for We…" at bounding box center [736, 430] width 530 height 598
click at [650, 97] on span "Show" at bounding box center [657, 99] width 14 height 6
click at [971, 265] on icon "delete_forever" at bounding box center [973, 261] width 7 height 7
click at [958, 196] on icon "mode_edit" at bounding box center [962, 194] width 7 height 7
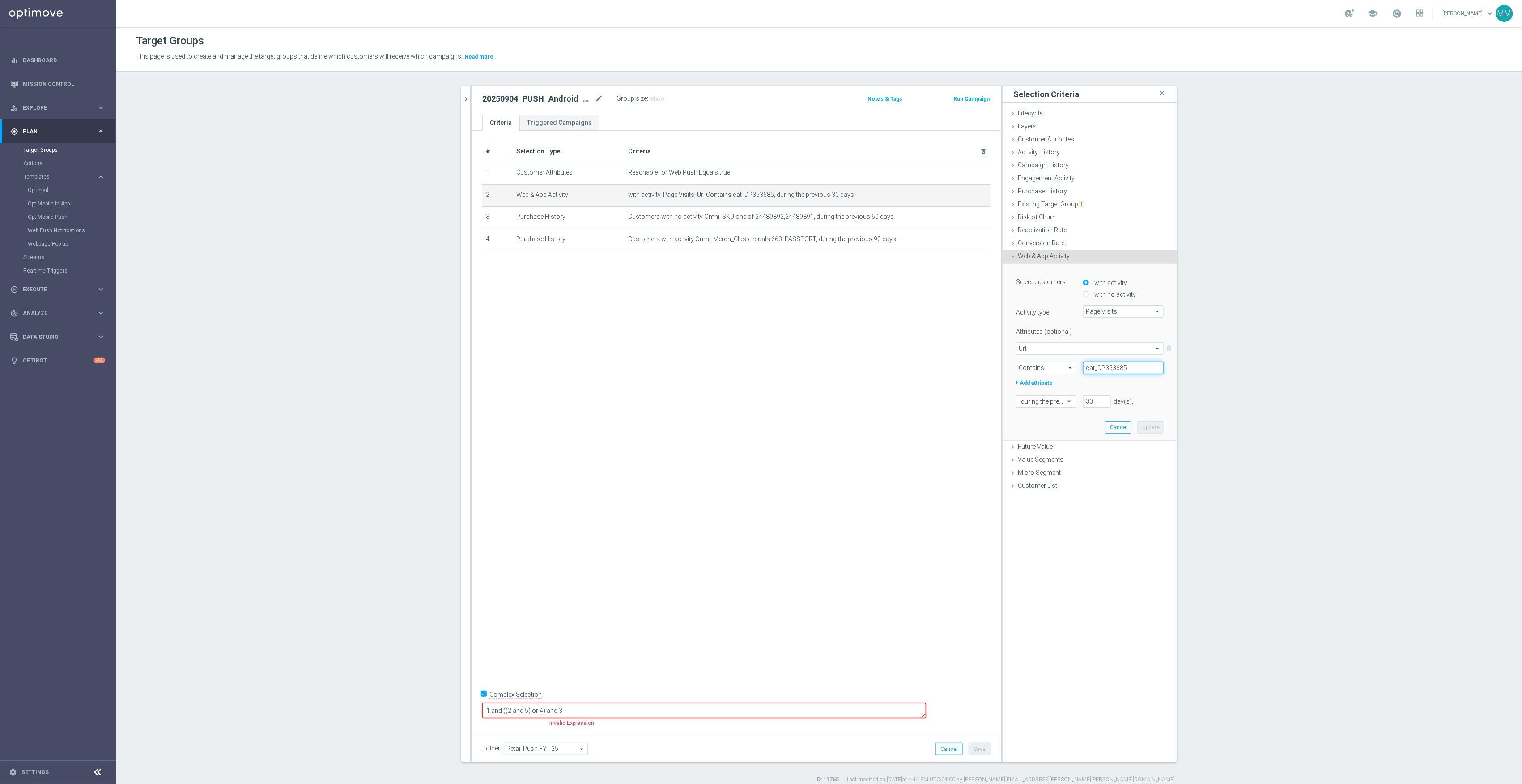
drag, startPoint x: 1124, startPoint y: 370, endPoint x: 945, endPoint y: 359, distance: 179.3
click at [945, 359] on as-split "airtag close more_vert Prioritize Customer Target Groups library_add create_new…" at bounding box center [819, 424] width 716 height 676
type input "travel"
click at [1153, 431] on button "Update" at bounding box center [1150, 427] width 27 height 12
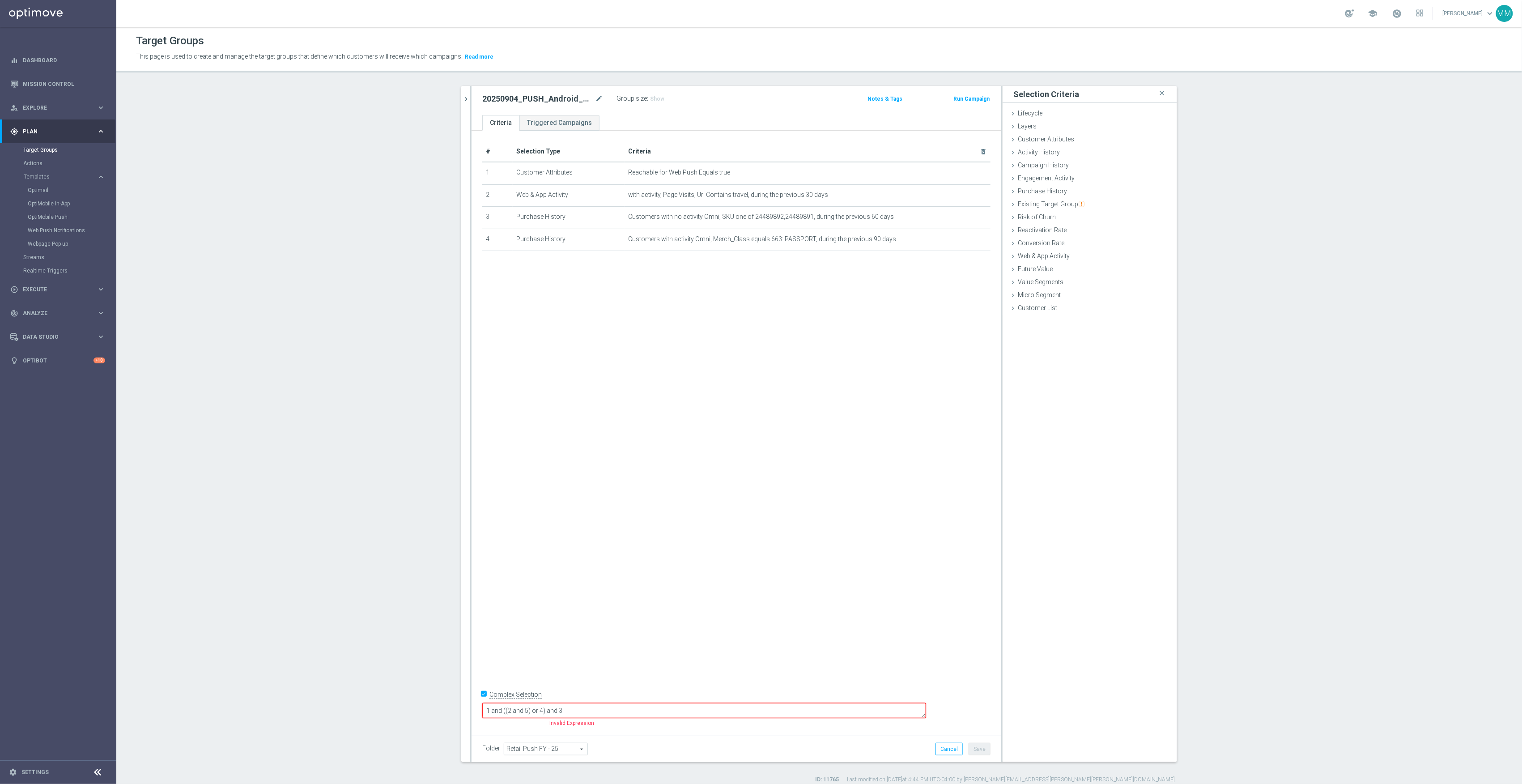
click at [589, 711] on textarea "1 and ((2 and 5) or 4) and 3" at bounding box center [704, 711] width 444 height 16
click at [565, 709] on textarea "1 and ((2 or 4) and 3" at bounding box center [704, 711] width 444 height 16
click at [627, 658] on div "# Selection Type Criteria delete_forever 1 Customer Attributes Reachable for We…" at bounding box center [736, 430] width 530 height 598
type textarea "1 and (2 or 4) and 3"
click at [1151, 518] on div "Selection Criteria close Lifecycle done Cancel Add Layers done Cancel Add done" at bounding box center [1090, 424] width 174 height 676
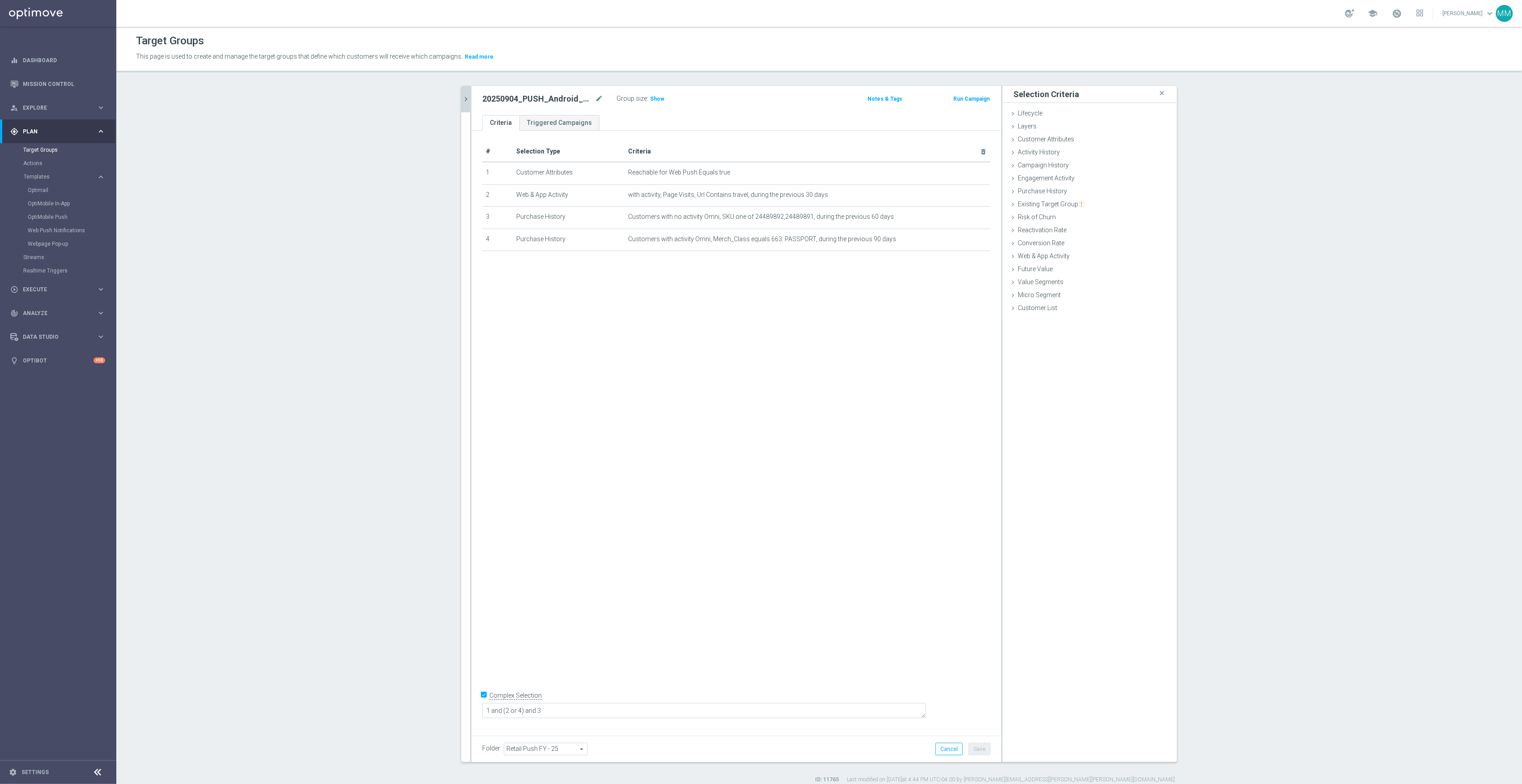
click at [461, 95] on icon "chevron_right" at bounding box center [466, 99] width 8 height 8
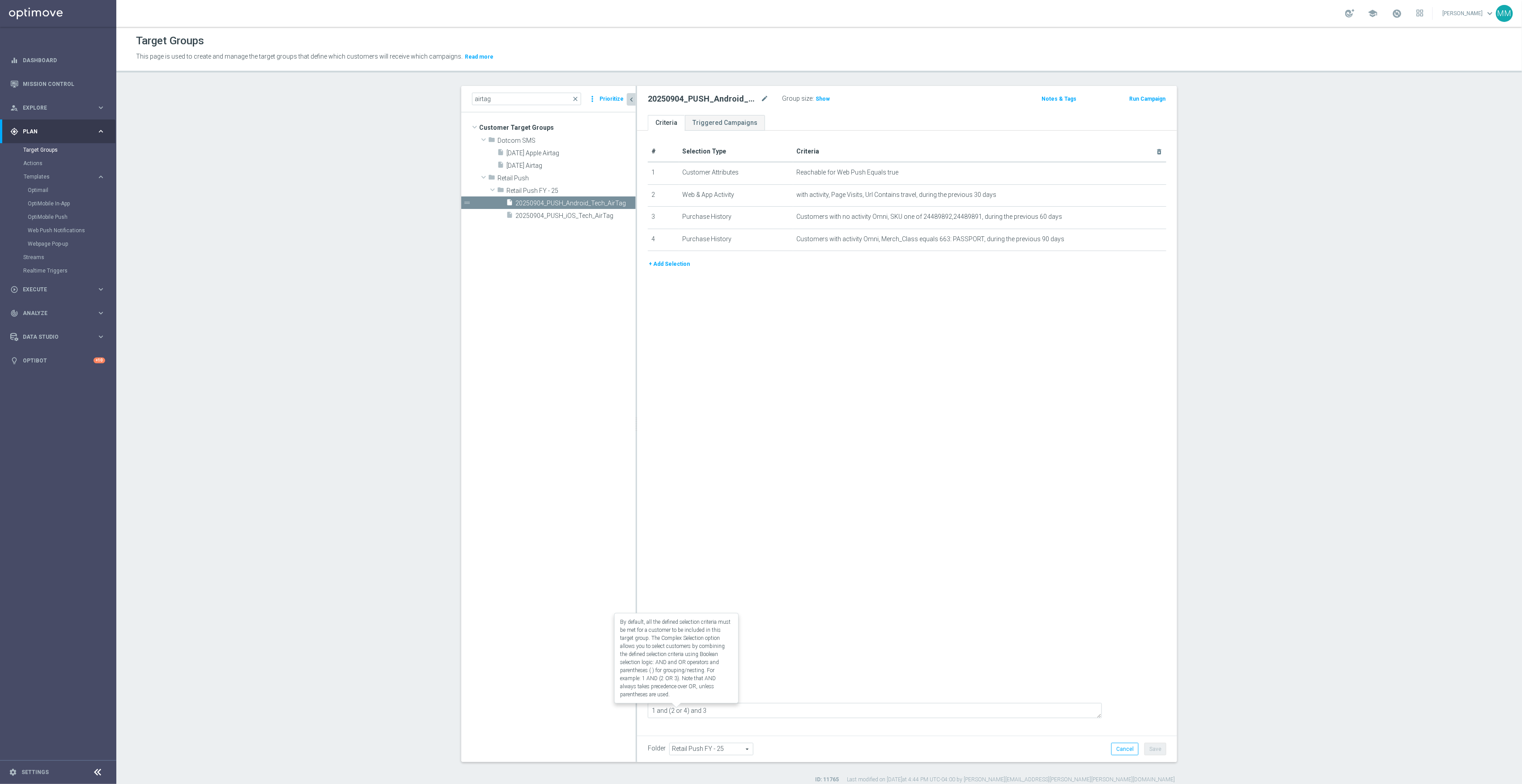
click at [688, 700] on label "Complex Selection" at bounding box center [681, 695] width 53 height 8
click at [653, 703] on input "Complex Selection" at bounding box center [651, 696] width 6 height 12
click at [823, 97] on span "Show" at bounding box center [822, 99] width 14 height 6
click at [692, 708] on label "Complex Selection" at bounding box center [681, 704] width 53 height 8
click at [653, 709] on input "Complex Selection" at bounding box center [651, 704] width 6 height 12
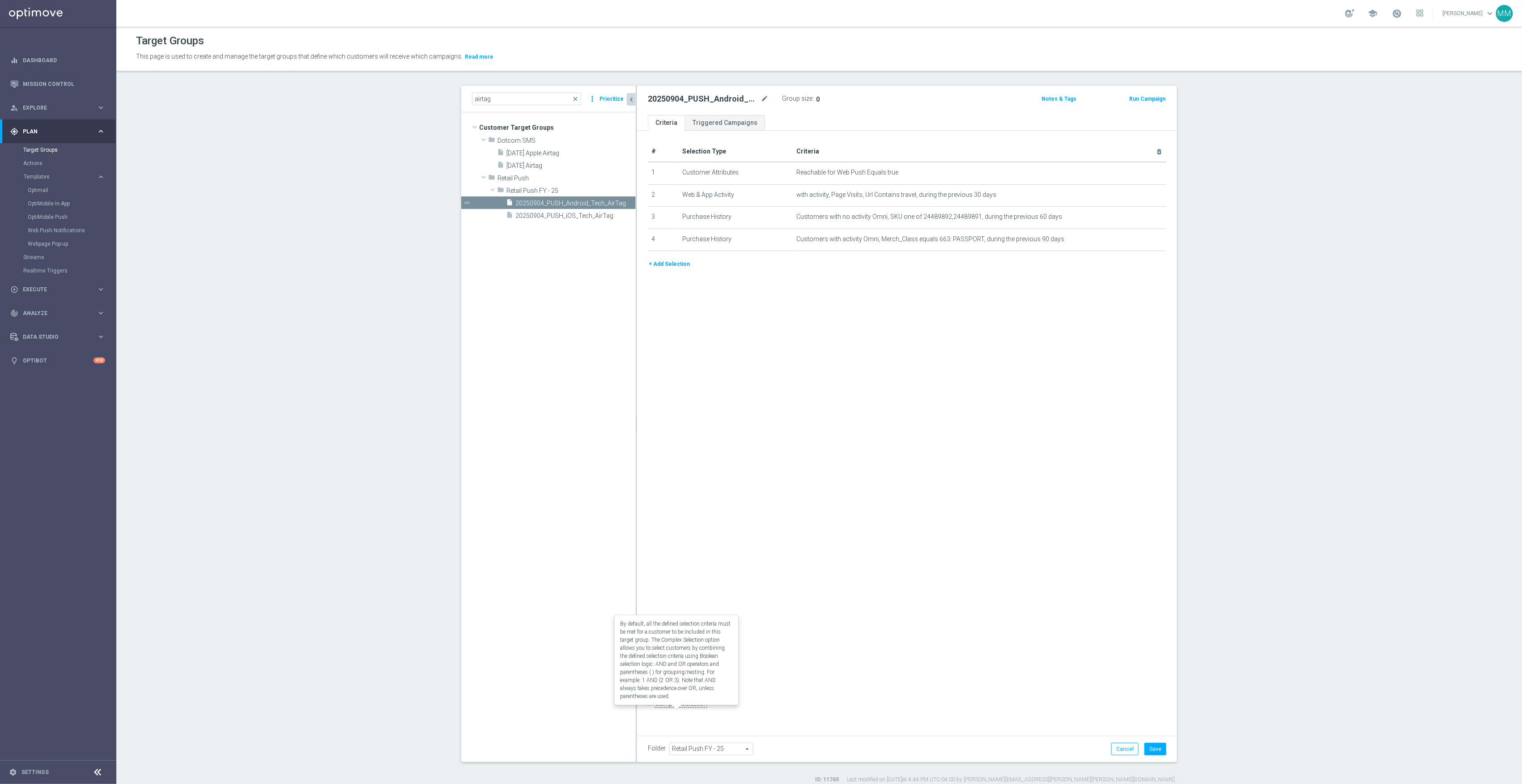
checkbox input "true"
click at [814, 602] on div "# Selection Type Criteria delete_forever 1 Customer Attributes Reachable for We…" at bounding box center [907, 430] width 540 height 598
click at [671, 265] on button "+ Add Selection" at bounding box center [669, 263] width 43 height 10
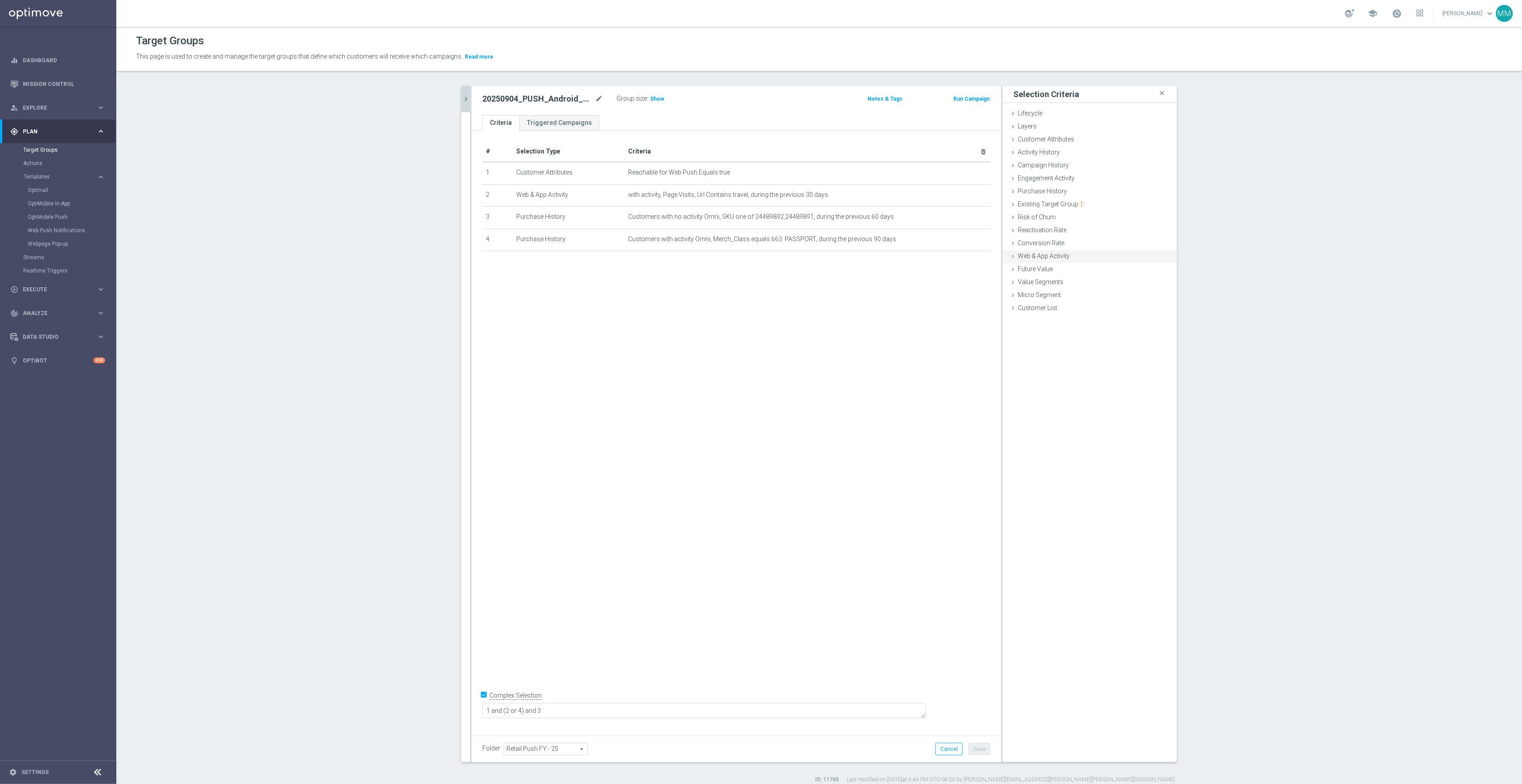
click at [1062, 261] on div "Web & App Activity done selection updated" at bounding box center [1090, 256] width 174 height 14
click at [1110, 308] on span "Any Activity" at bounding box center [1123, 311] width 80 height 12
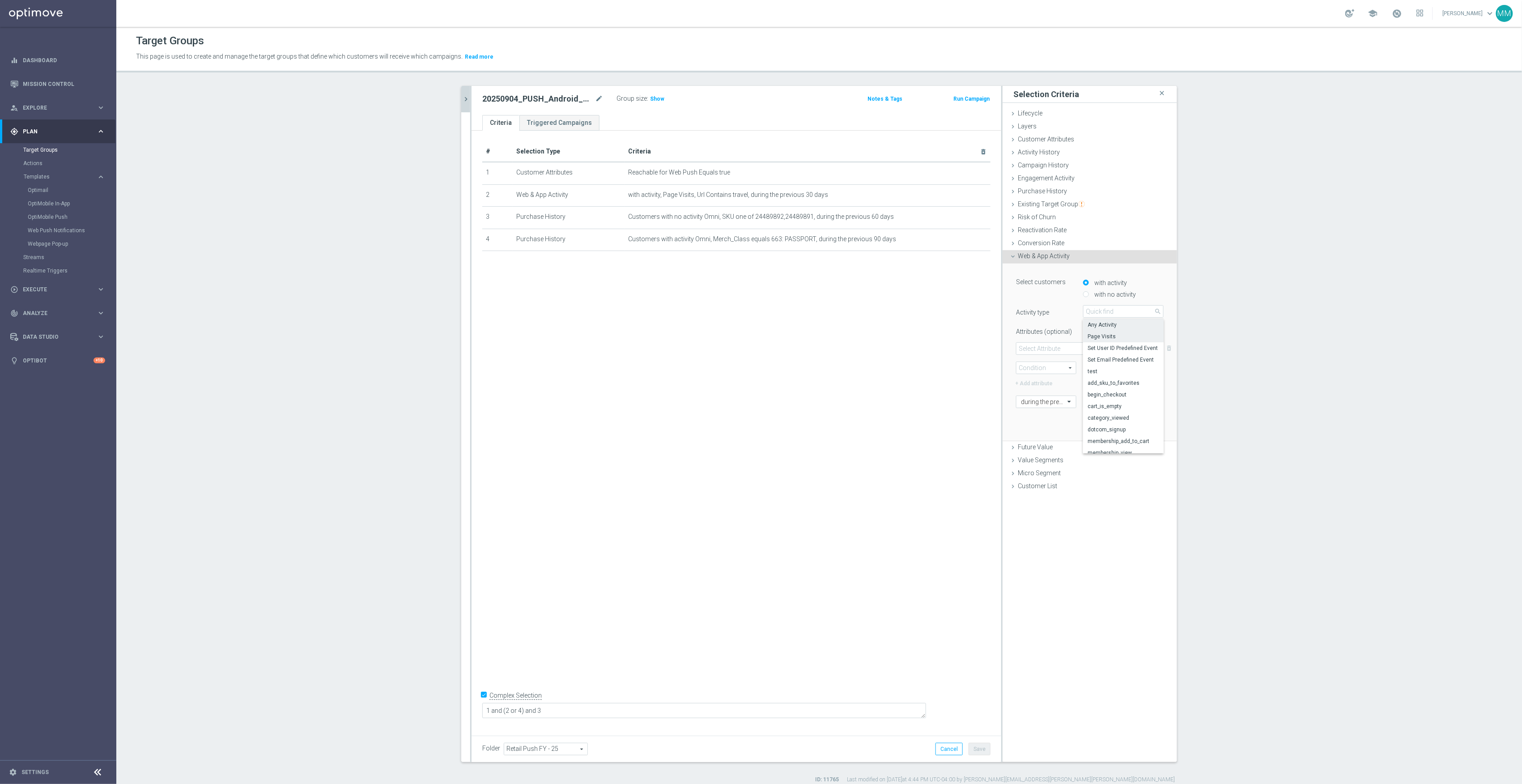
click at [1105, 337] on span "Page Visits" at bounding box center [1123, 336] width 71 height 7
type input "Page Visits"
click at [1065, 346] on span at bounding box center [1090, 349] width 147 height 12
click at [1051, 393] on span "Url" at bounding box center [1090, 396] width 138 height 7
type input "Url"
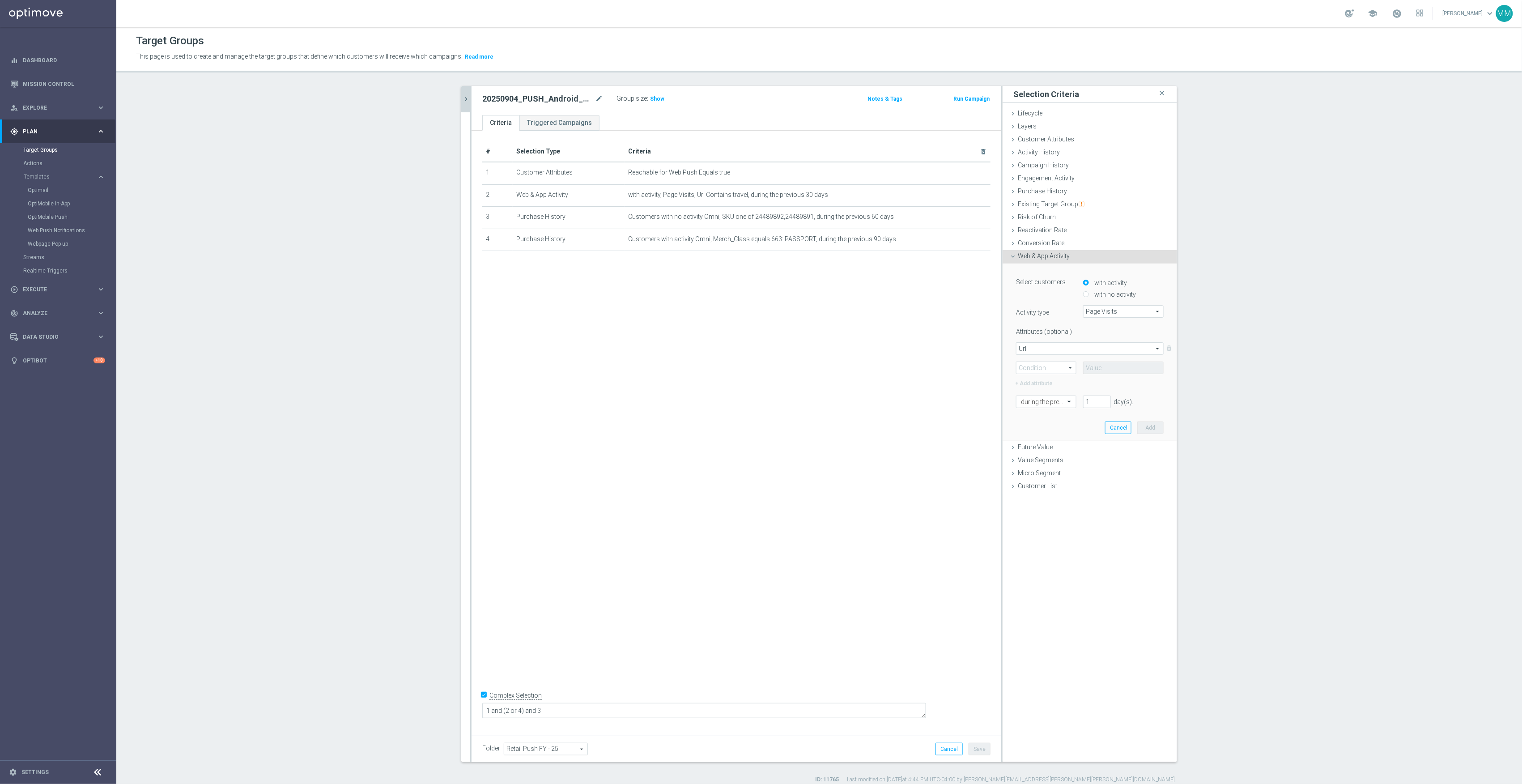
click at [1053, 367] on span at bounding box center [1046, 368] width 60 height 12
click at [1049, 428] on span "Contains" at bounding box center [1046, 427] width 51 height 7
type input "Contains"
click at [1094, 365] on input "text" at bounding box center [1123, 367] width 80 height 12
paste input "cat_DP353685"
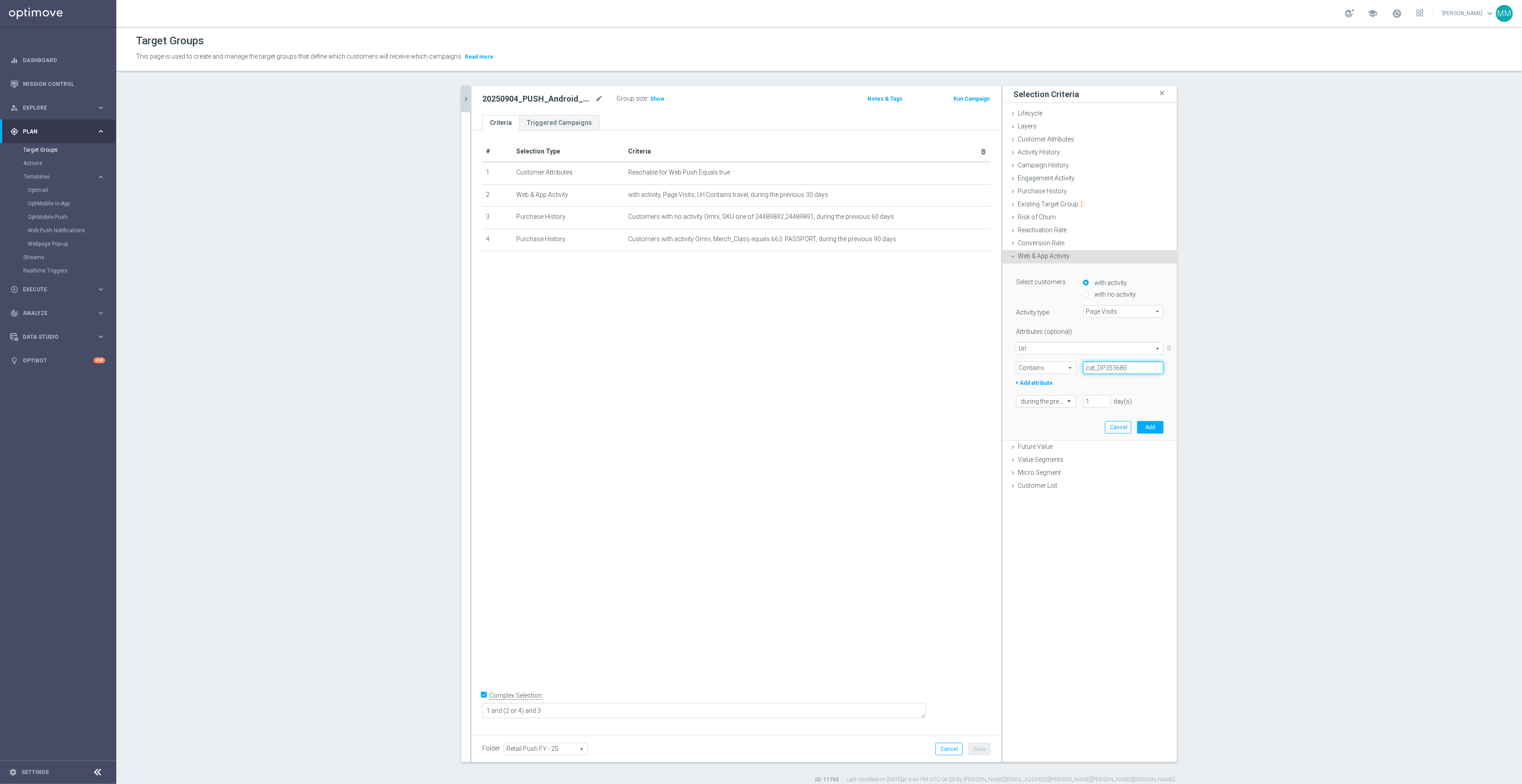
type input "cat_DP353685"
drag, startPoint x: 1094, startPoint y: 401, endPoint x: 1069, endPoint y: 405, distance: 25.3
click at [1069, 405] on div "during the previous 1 day(s). Enter a number between 1 and 730" at bounding box center [1090, 401] width 161 height 12
type input "30"
click at [1142, 428] on button "Add" at bounding box center [1150, 427] width 27 height 12
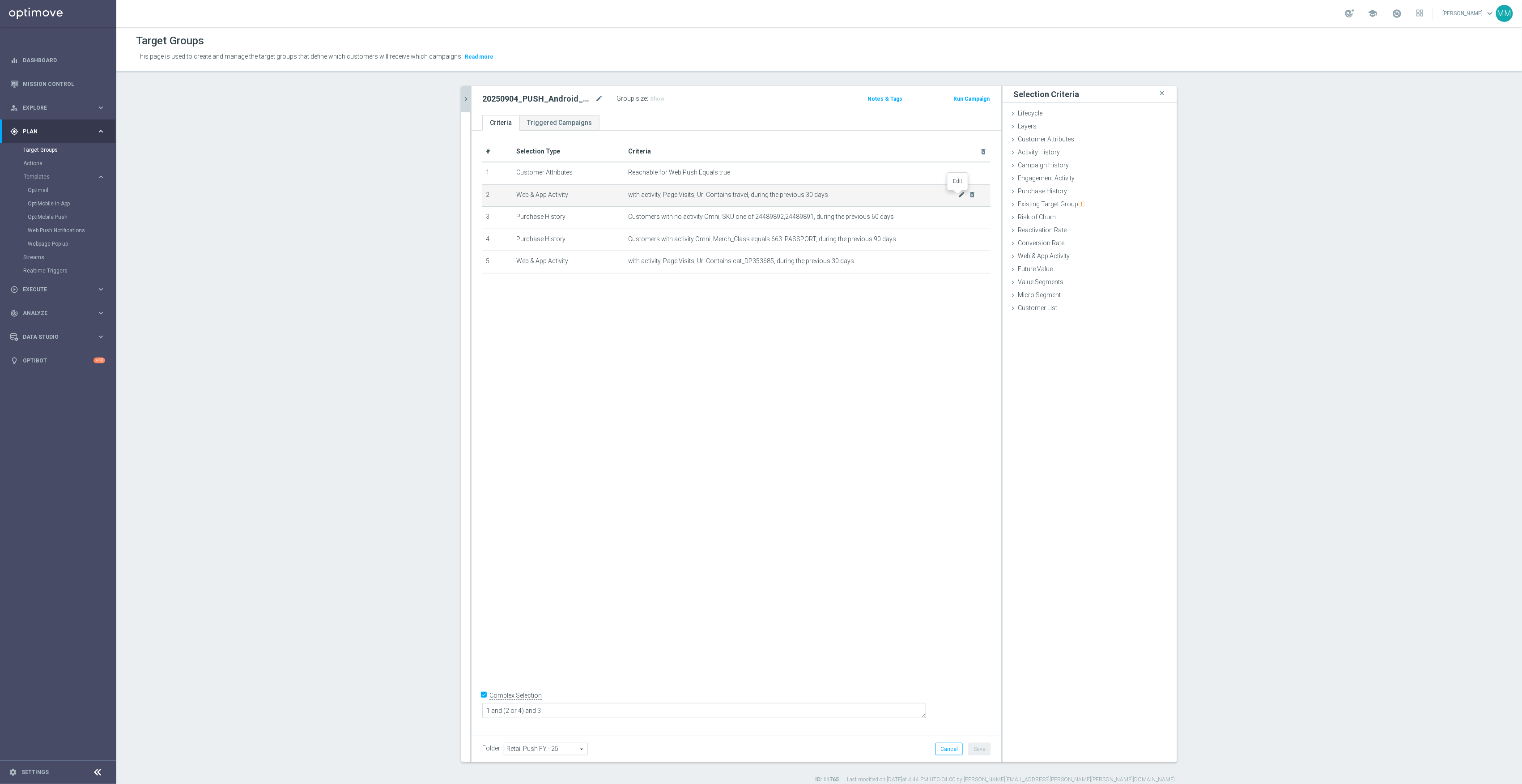
click at [958, 195] on icon "mode_edit" at bounding box center [962, 194] width 7 height 7
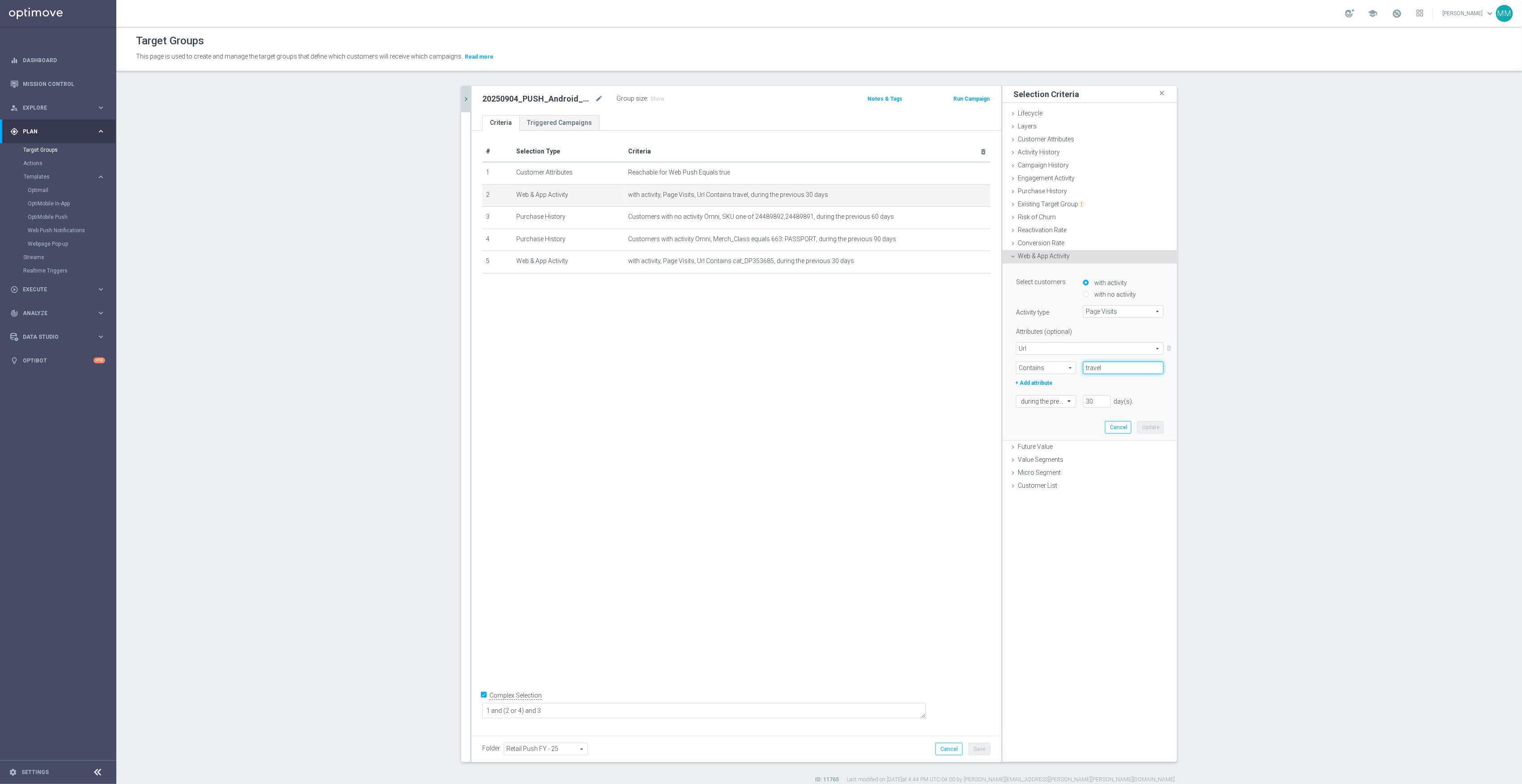
drag, startPoint x: 1119, startPoint y: 366, endPoint x: 1082, endPoint y: 369, distance: 37.1
click at [1083, 369] on input "travel" at bounding box center [1123, 367] width 80 height 12
paste input "staples-travel-hub"
drag, startPoint x: 1139, startPoint y: 362, endPoint x: 1040, endPoint y: 369, distance: 99.2
click at [1040, 369] on div "Contains Contains arrow_drop_down search [GEOGRAPHIC_DATA]-travel-hub" at bounding box center [1090, 367] width 161 height 12
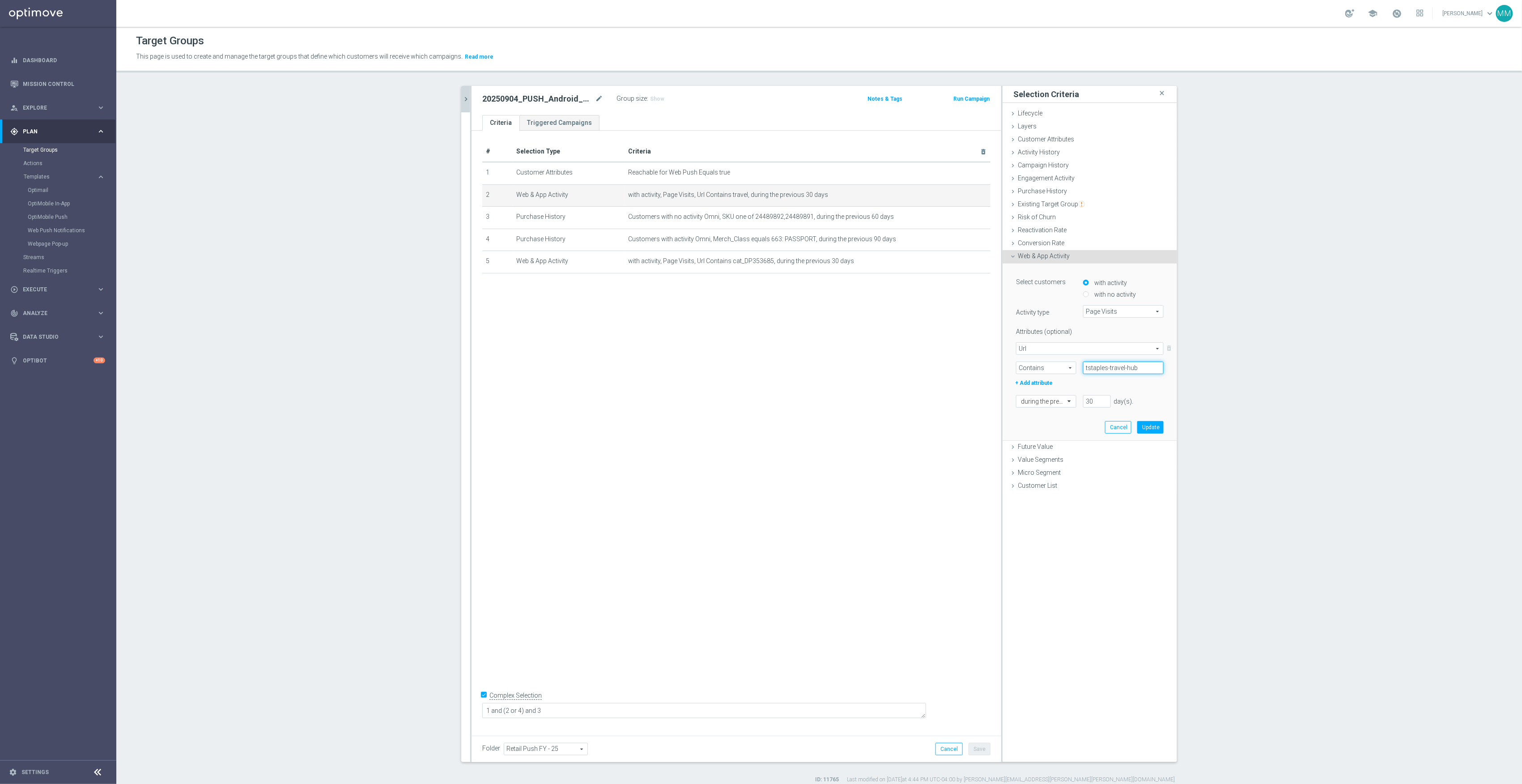
paste input "text"
type input "staples-travel-hub"
click at [1153, 428] on button "Update" at bounding box center [1150, 427] width 27 height 12
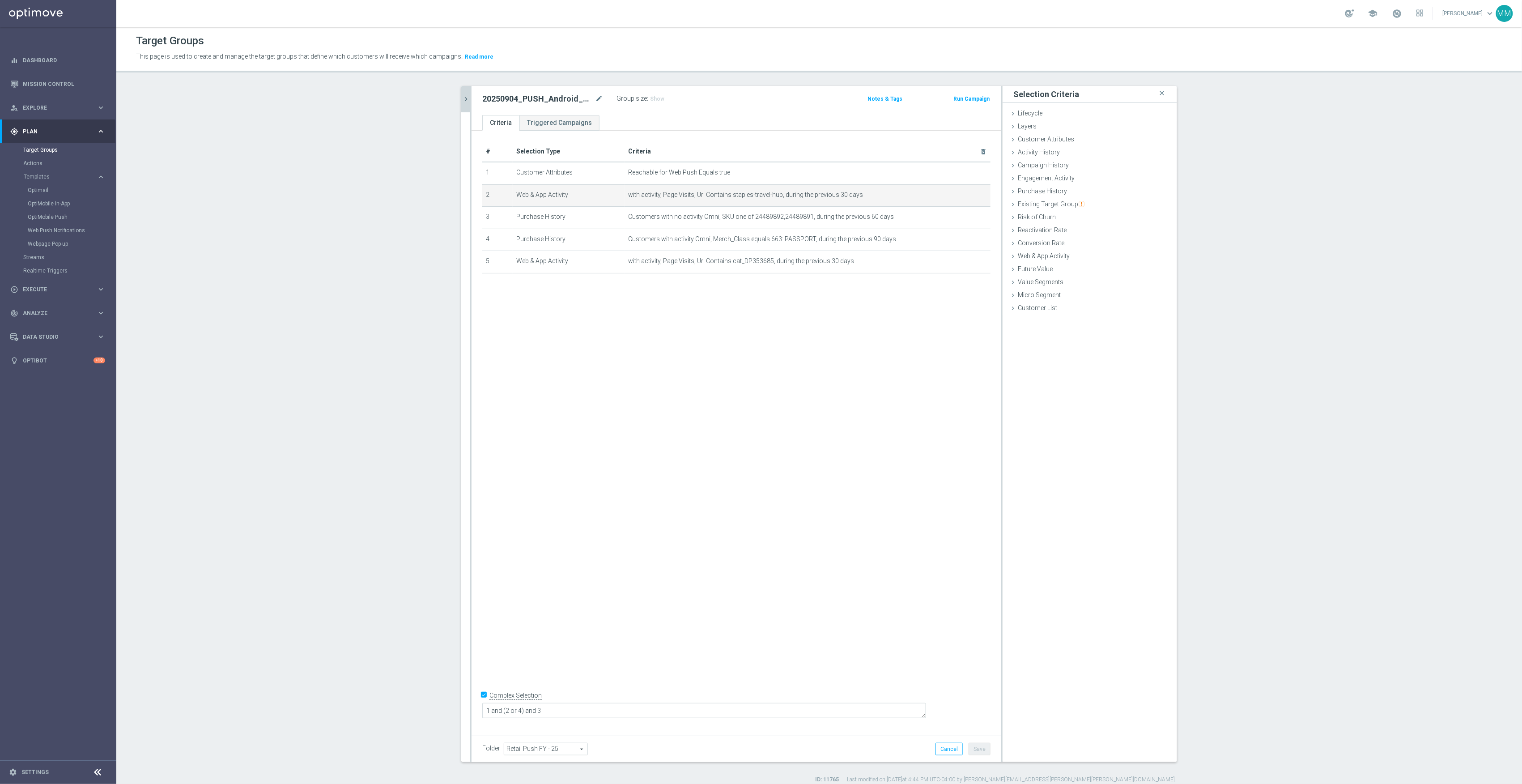
click at [808, 636] on div "# Selection Type Criteria delete_forever 1 Customer Attributes Reachable for We…" at bounding box center [736, 430] width 530 height 598
click at [569, 709] on textarea "1 and (2 or 4) and 3" at bounding box center [704, 711] width 444 height 16
click at [626, 666] on div "# Selection Type Criteria delete_forever 1 Customer Attributes Reachable for We…" at bounding box center [736, 430] width 530 height 598
click at [586, 709] on textarea "1 and (2 and 5 or 4) and 3" at bounding box center [704, 711] width 444 height 16
click at [564, 710] on textarea "1 and (2 and 5) or 4) and 3" at bounding box center [704, 711] width 444 height 16
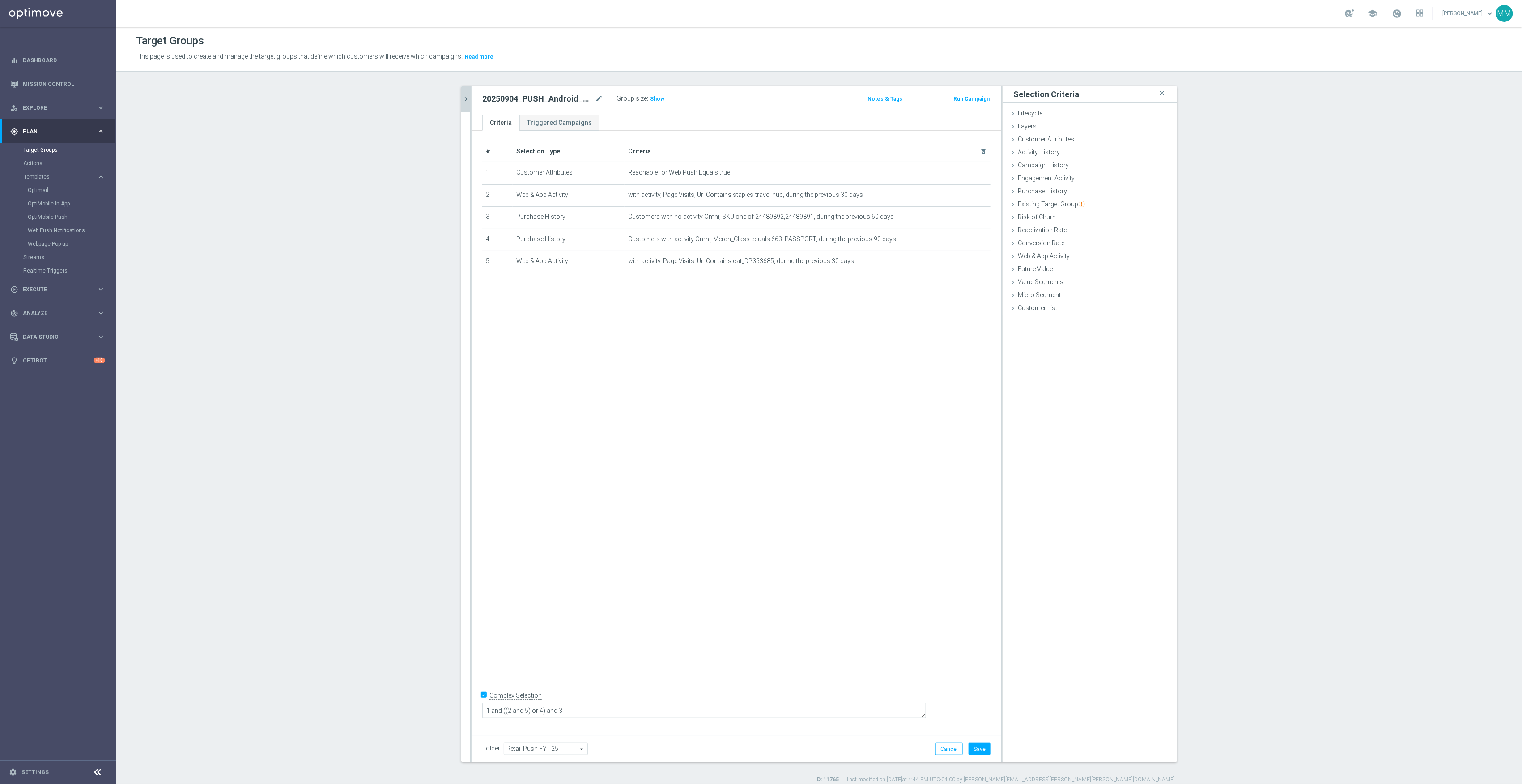
click at [861, 564] on div "# Selection Type Criteria delete_forever 1 Customer Attributes Reachable for We…" at bounding box center [736, 430] width 530 height 598
click at [971, 748] on button "Save" at bounding box center [979, 749] width 22 height 12
click at [657, 99] on span "Show" at bounding box center [657, 99] width 14 height 6
click at [701, 653] on div "# Selection Type Criteria delete_forever 1 Customer Attributes Reachable for We…" at bounding box center [736, 430] width 530 height 598
click at [644, 711] on textarea "1 and ((2 and 5) or 4) and 3" at bounding box center [704, 711] width 444 height 16
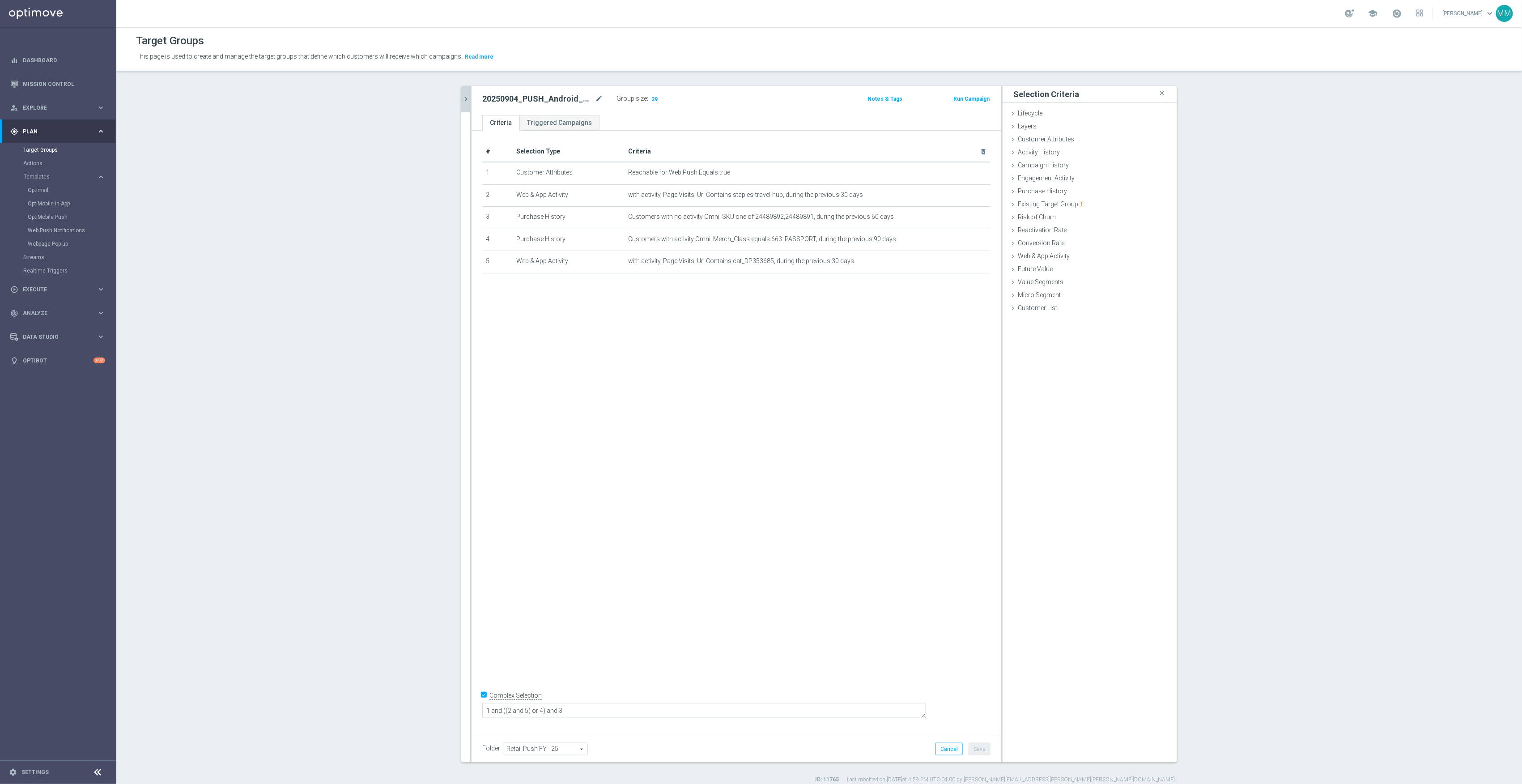
click at [630, 555] on div "# Selection Type Criteria delete_forever 1 Customer Attributes Reachable for We…" at bounding box center [736, 430] width 530 height 598
click at [861, 743] on div "Folder Retail Push FY - 25 Retail Push FY - 25 arrow_drop_down search Cancel Sa…" at bounding box center [736, 749] width 508 height 12
click at [461, 99] on icon "chevron_right" at bounding box center [466, 99] width 8 height 8
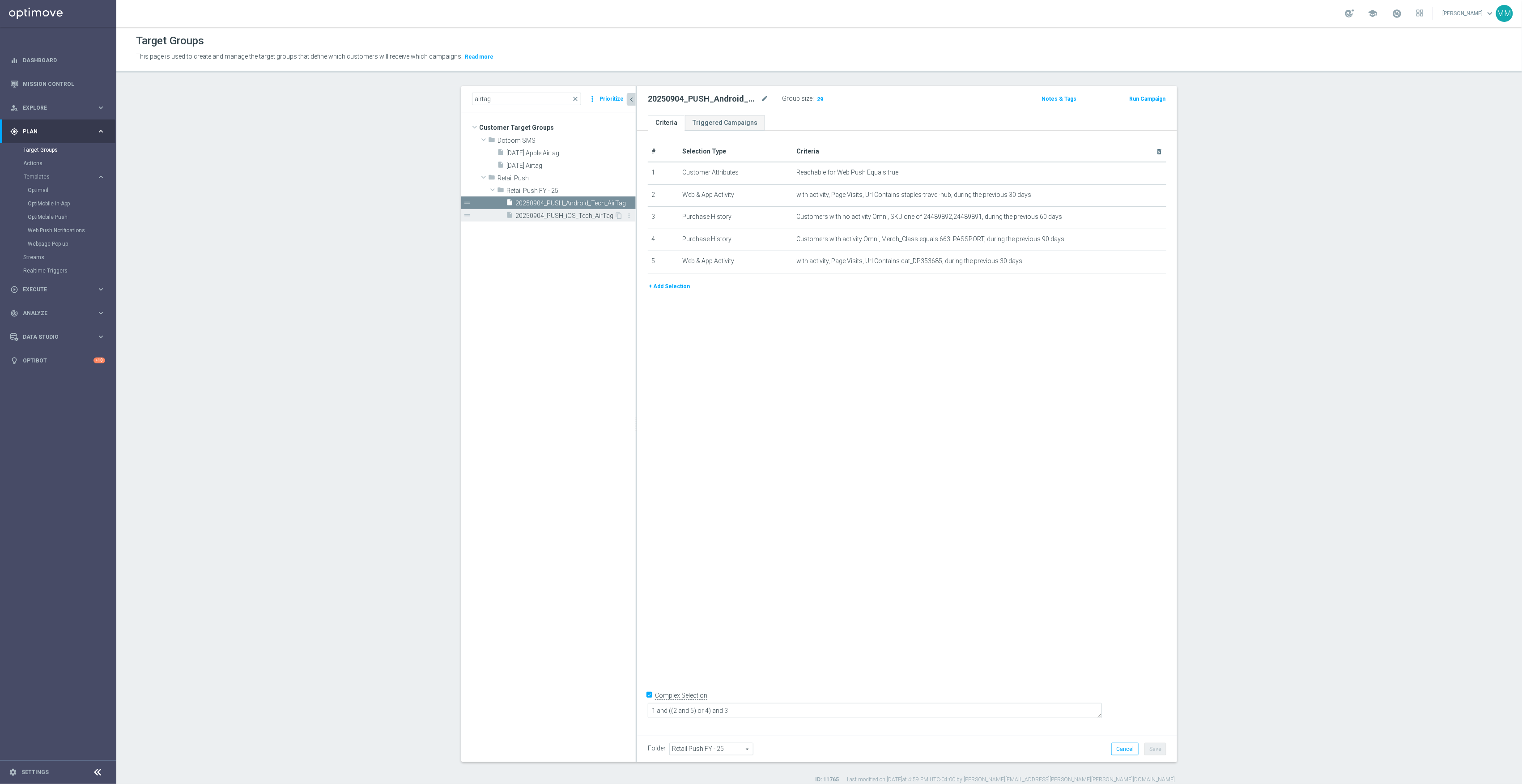
click at [549, 213] on span "20250904_PUSH_iOS_Tech_AirTag" at bounding box center [564, 216] width 99 height 8
click at [577, 205] on span "20250904_PUSH_Android_Tech_AirTag" at bounding box center [565, 203] width 100 height 8
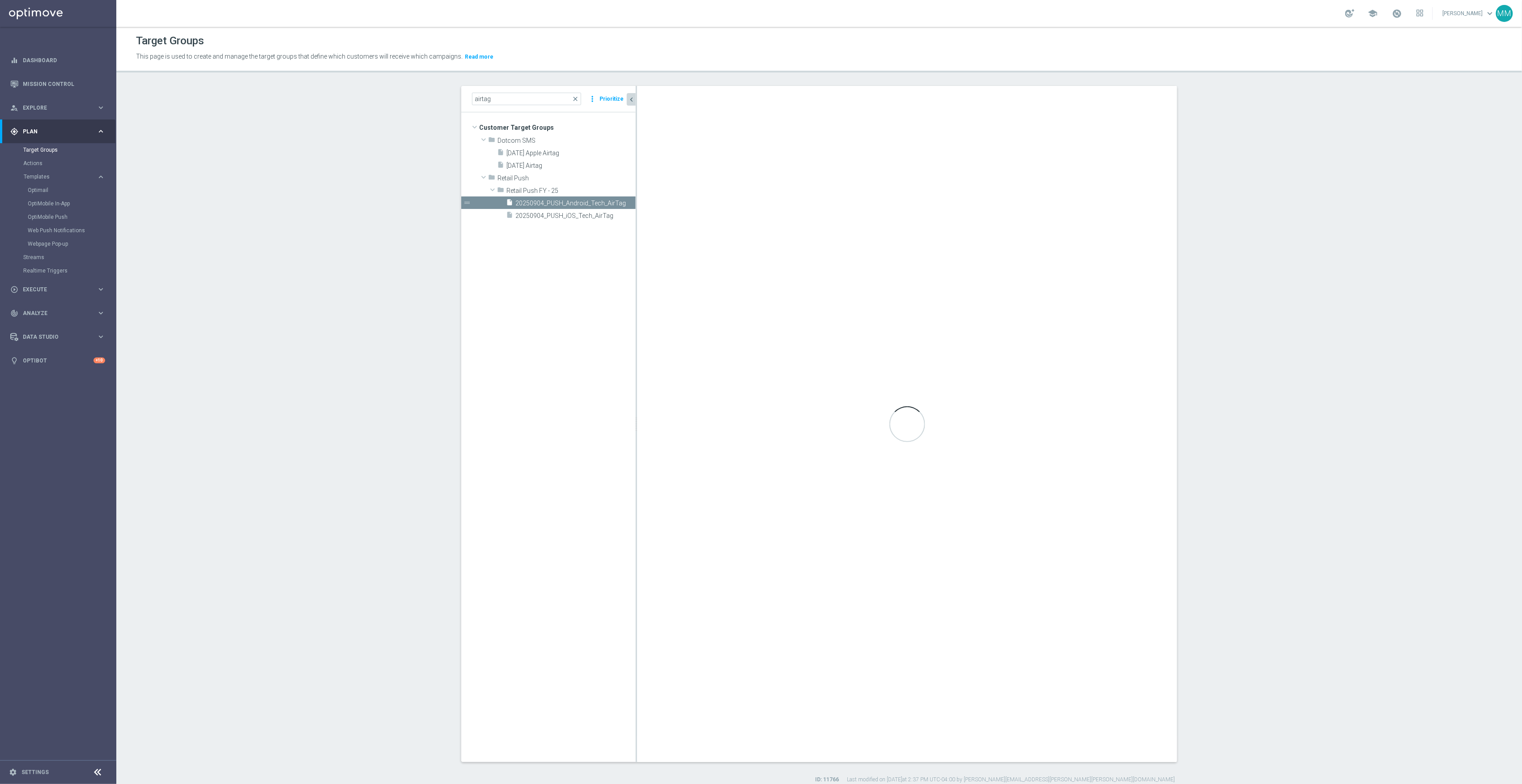
type textarea "1 and ((2 and 5) or 4) and 3"
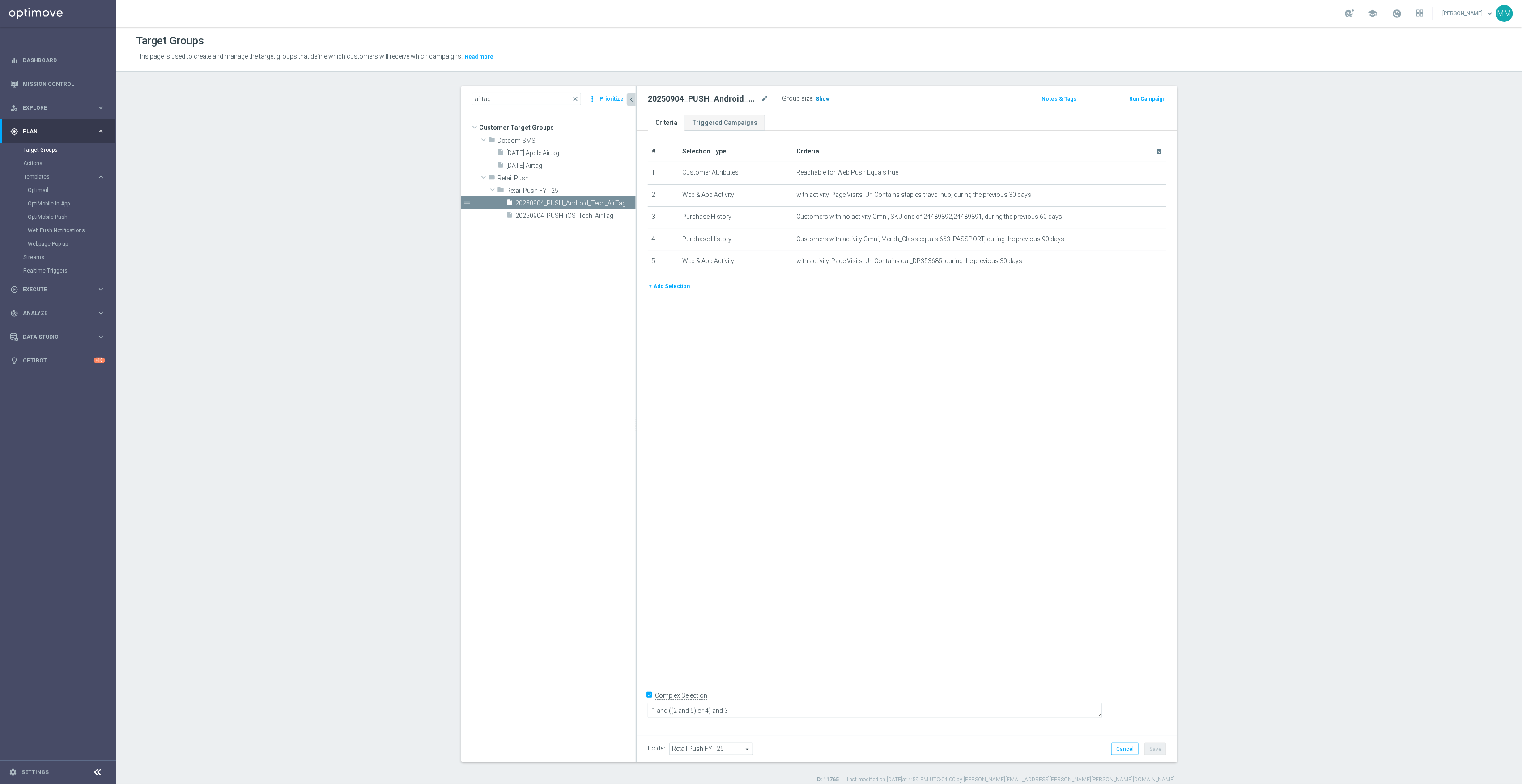
click at [817, 100] on span "Show" at bounding box center [822, 99] width 14 height 6
click at [791, 399] on div "# Selection Type Criteria delete_forever 1 Customer Attributes Reachable for We…" at bounding box center [907, 430] width 540 height 598
